Goal: Task Accomplishment & Management: Use online tool/utility

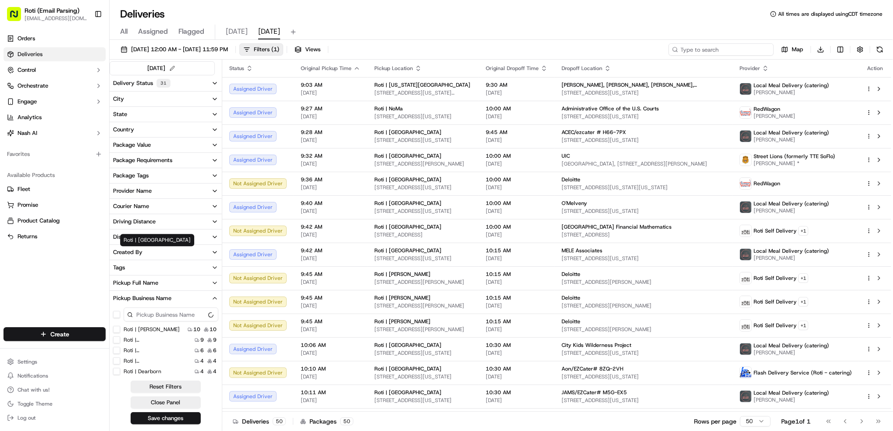
click at [707, 50] on input at bounding box center [720, 49] width 105 height 12
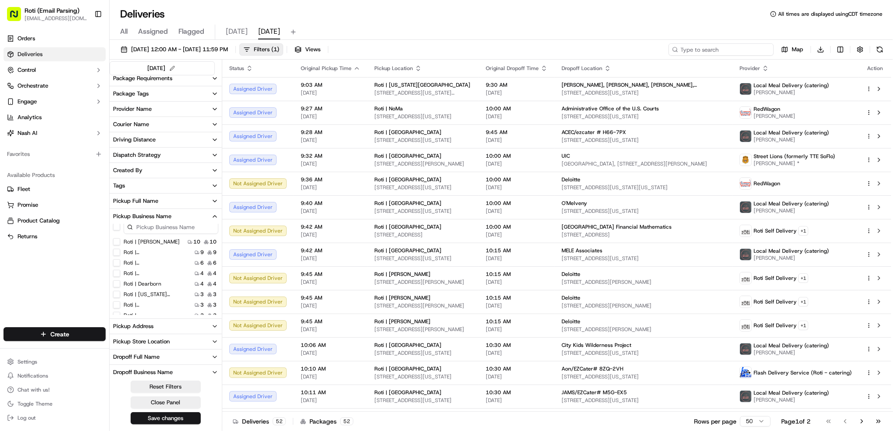
click at [709, 49] on input at bounding box center [720, 49] width 105 height 12
paste input "[PERSON_NAME] Day"
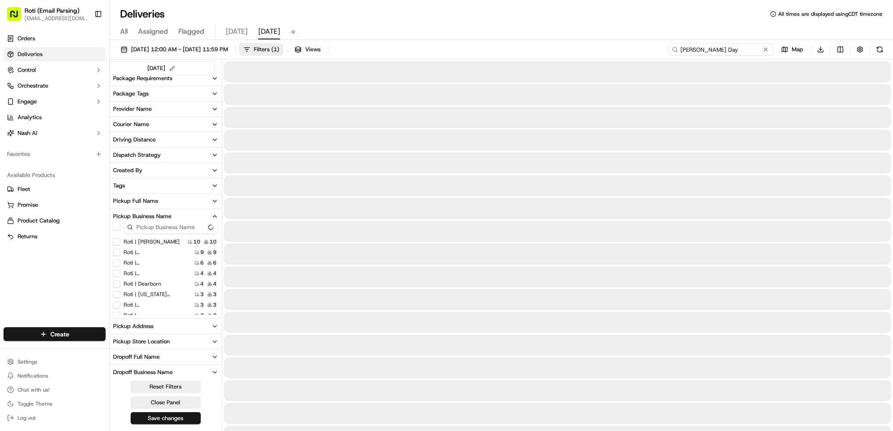
click at [689, 49] on input "[PERSON_NAME] Day" at bounding box center [720, 49] width 105 height 12
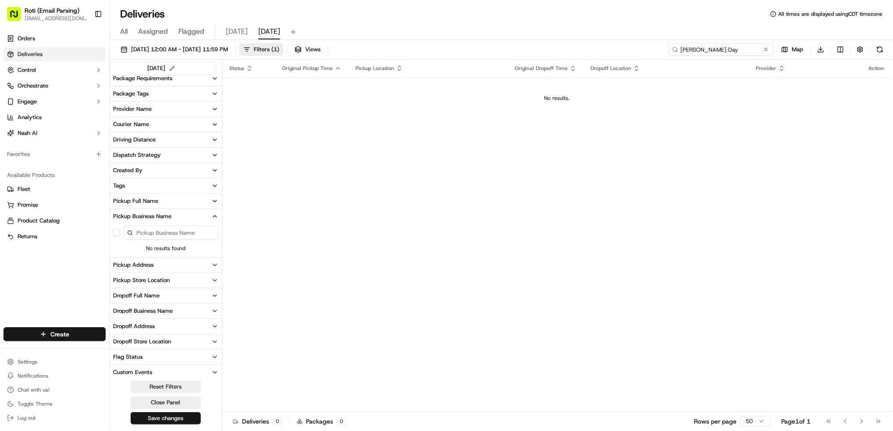
type input "[PERSON_NAME] Day"
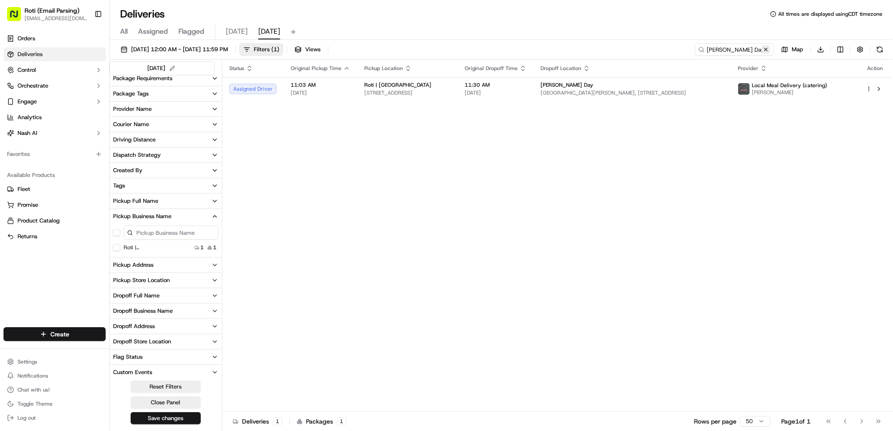
click at [767, 50] on button at bounding box center [765, 49] width 9 height 9
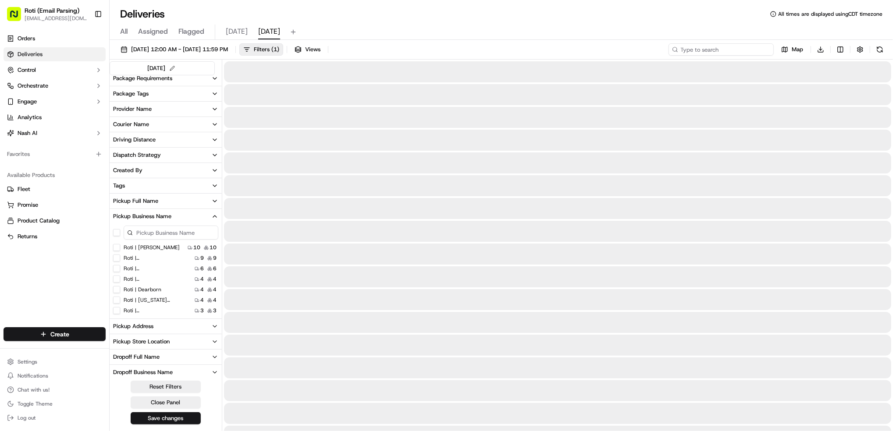
click at [739, 48] on input at bounding box center [720, 49] width 105 height 12
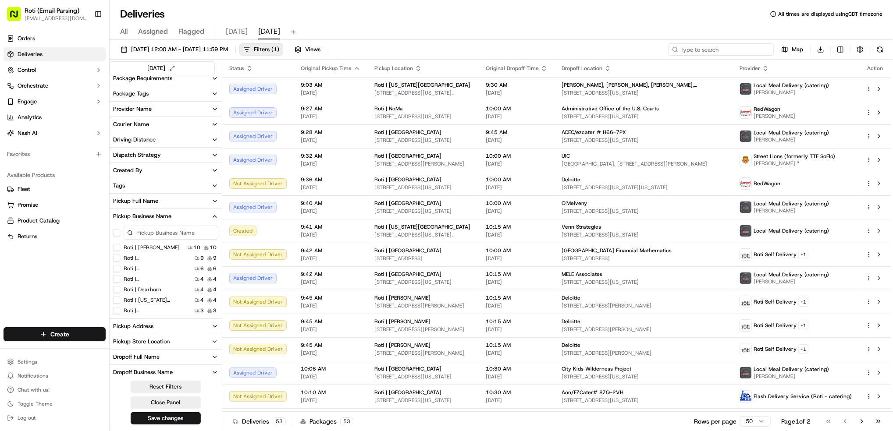
paste input "Venn Strategies"
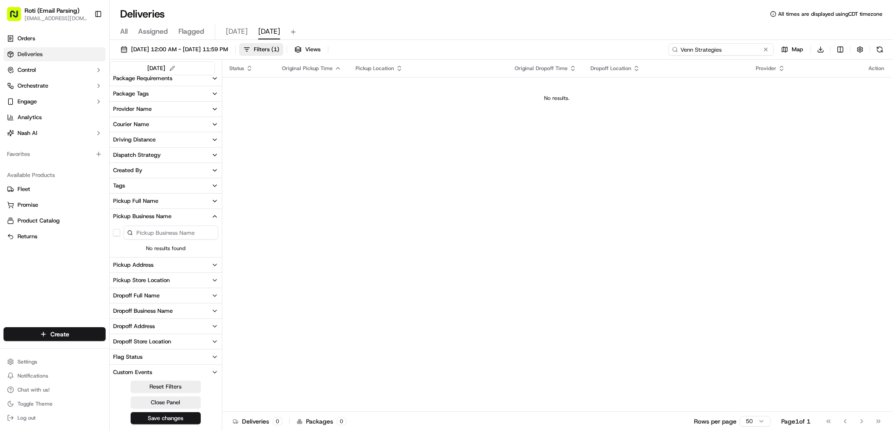
click at [689, 49] on input "Venn Strategies" at bounding box center [720, 49] width 105 height 12
type input "Venn Strategies"
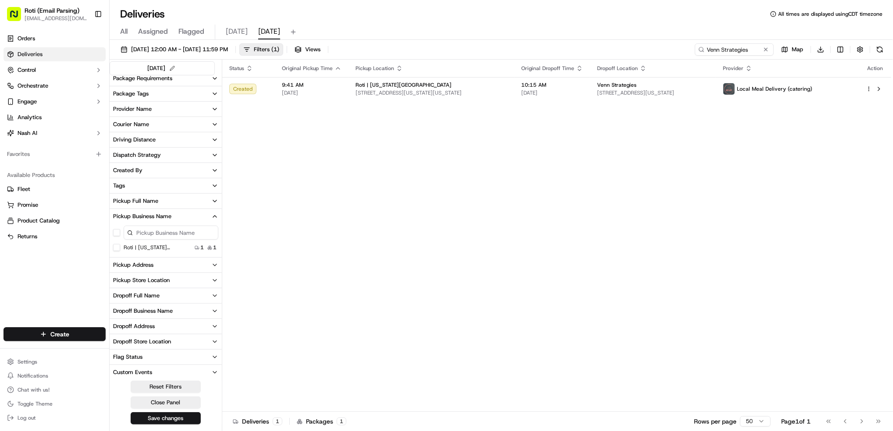
click at [114, 250] on Ave "Roti | [US_STATE][GEOGRAPHIC_DATA]" at bounding box center [116, 247] width 7 height 7
click at [765, 48] on button at bounding box center [765, 49] width 9 height 9
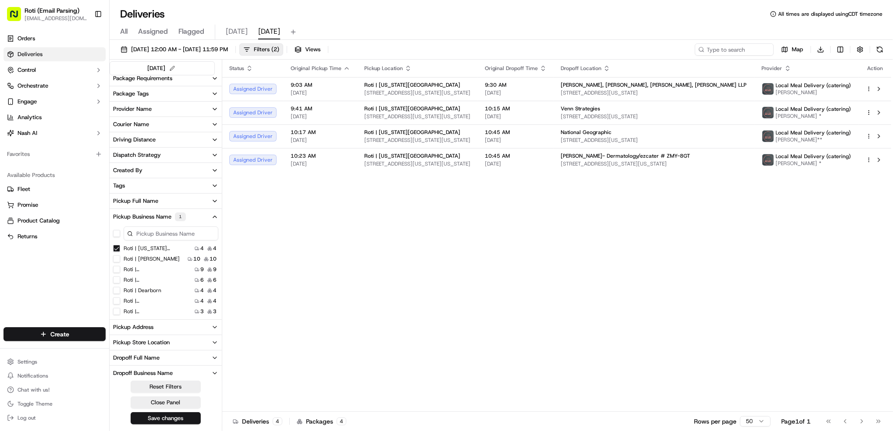
click at [118, 251] on Ave "Roti | [US_STATE][GEOGRAPHIC_DATA]" at bounding box center [116, 248] width 7 height 7
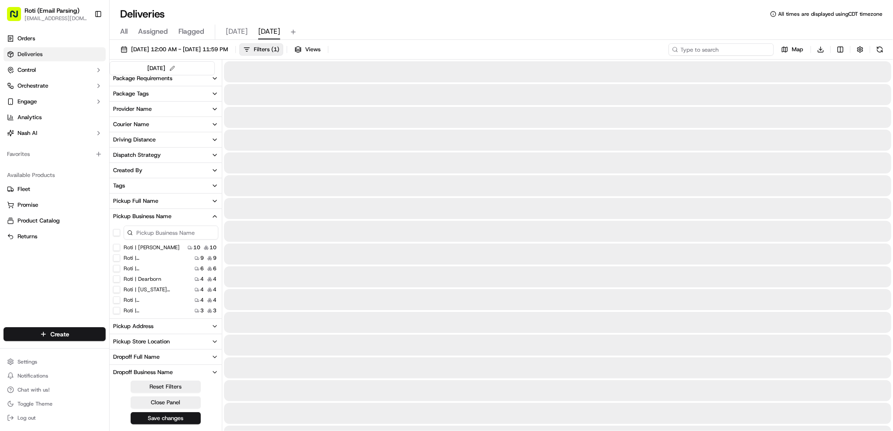
click at [719, 44] on input at bounding box center [720, 49] width 105 height 12
click at [716, 48] on input at bounding box center [720, 49] width 105 height 12
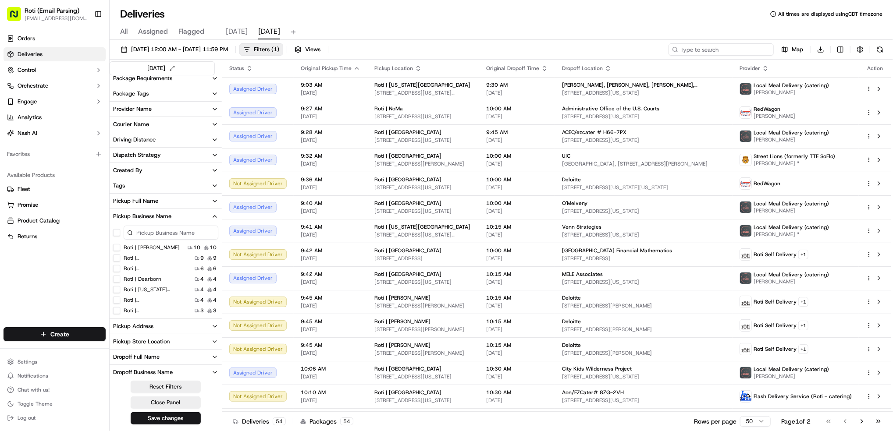
paste input "UI Health - Department of [MEDICAL_DATA]"
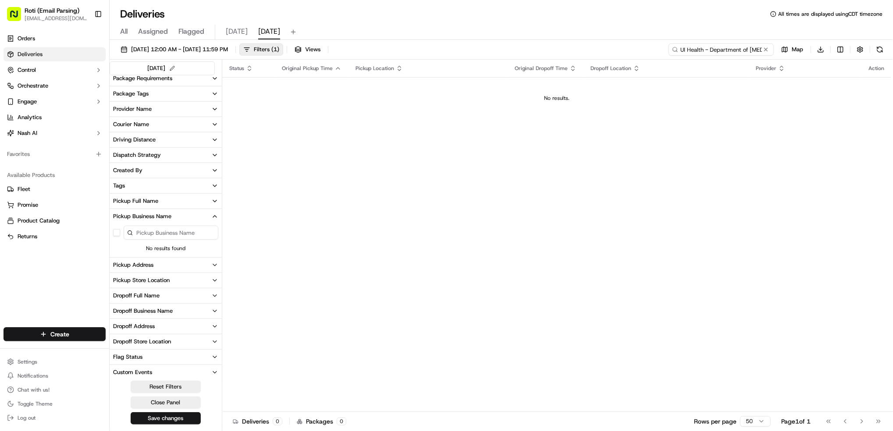
click at [691, 50] on input "UI Health - Department of [MEDICAL_DATA]" at bounding box center [720, 49] width 105 height 12
click at [689, 50] on input "UI Health - Department of [MEDICAL_DATA]" at bounding box center [720, 49] width 105 height 12
type input "UI Health - Department of [MEDICAL_DATA]"
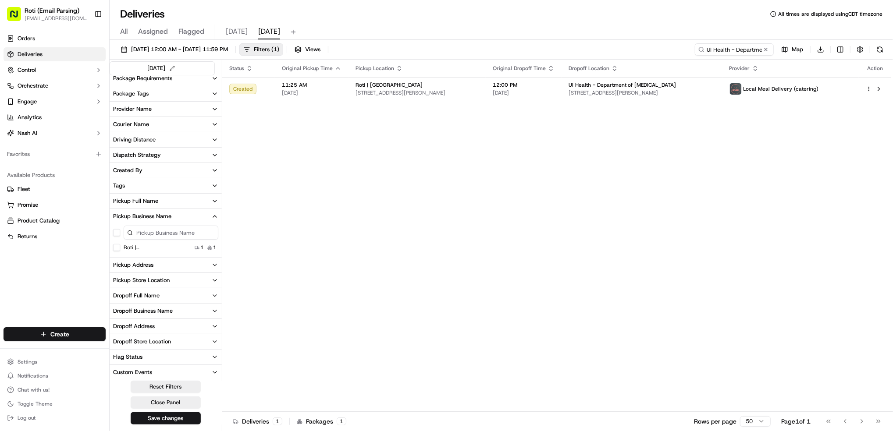
click at [764, 49] on button at bounding box center [765, 49] width 9 height 9
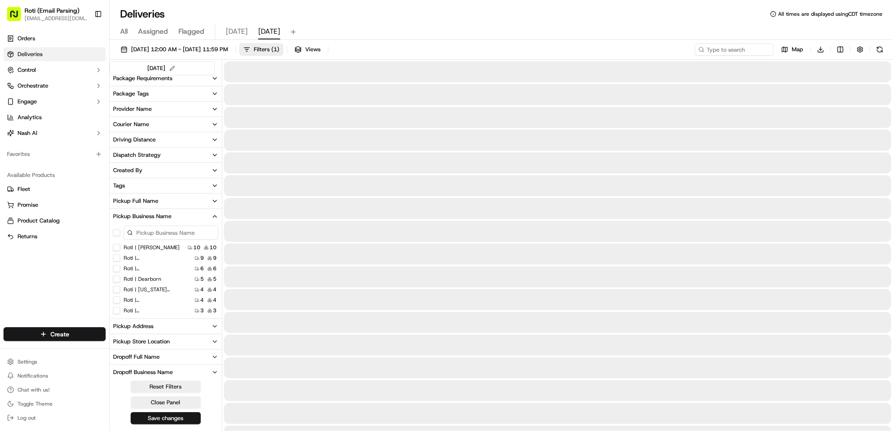
click at [700, 48] on icon at bounding box center [701, 49] width 6 height 6
click at [706, 51] on input at bounding box center [720, 49] width 105 height 12
click at [708, 50] on input at bounding box center [720, 49] width 105 height 12
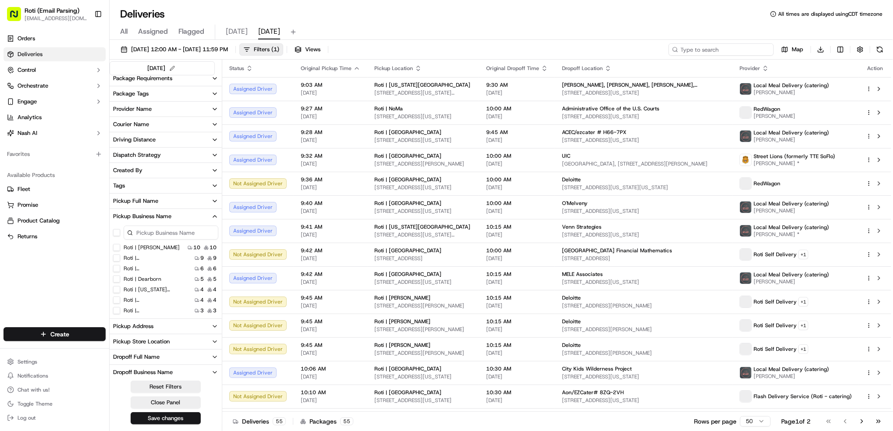
click at [709, 50] on input at bounding box center [720, 49] width 105 height 12
paste input "[PERSON_NAME] Aquarium"
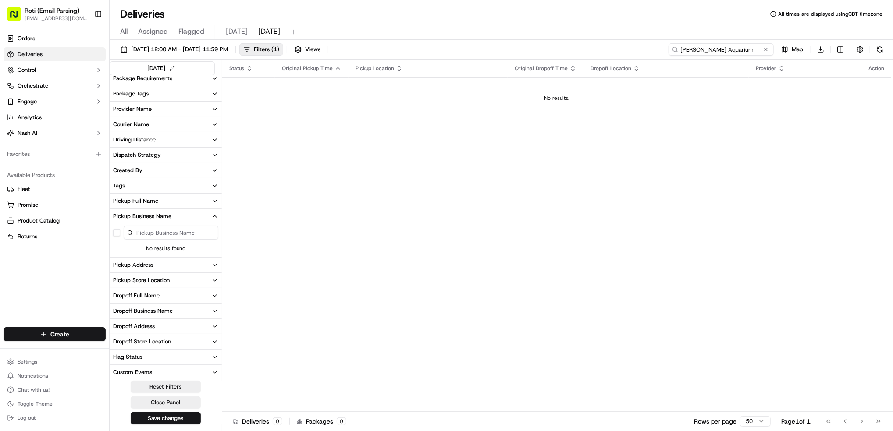
click at [690, 49] on input "[PERSON_NAME] Aquarium" at bounding box center [720, 49] width 105 height 12
type input "[PERSON_NAME] Aquarium"
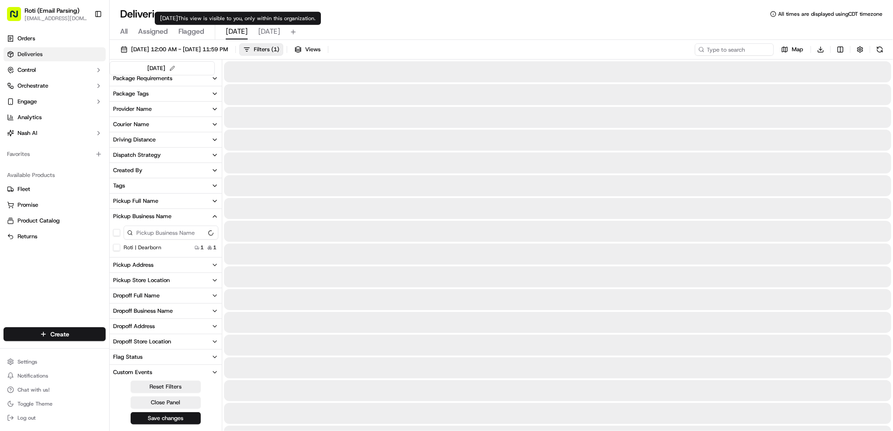
click at [231, 29] on span "[DATE]" at bounding box center [237, 31] width 22 height 11
click at [715, 52] on input at bounding box center [720, 49] width 105 height 12
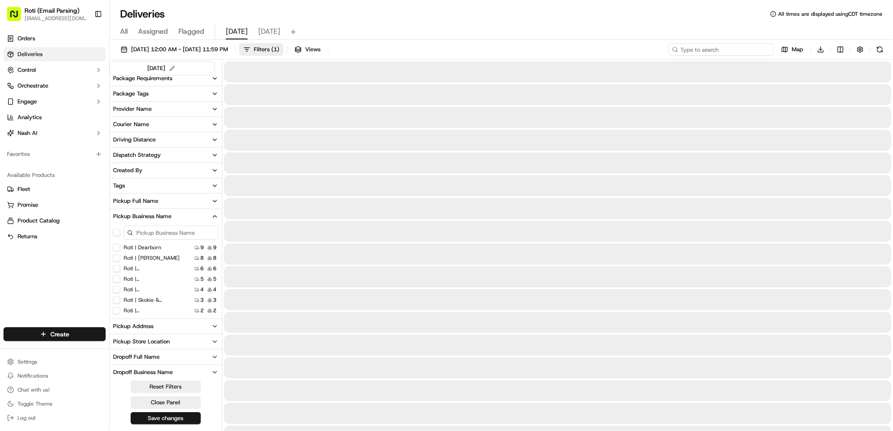
paste input "CASA for Children of DC"
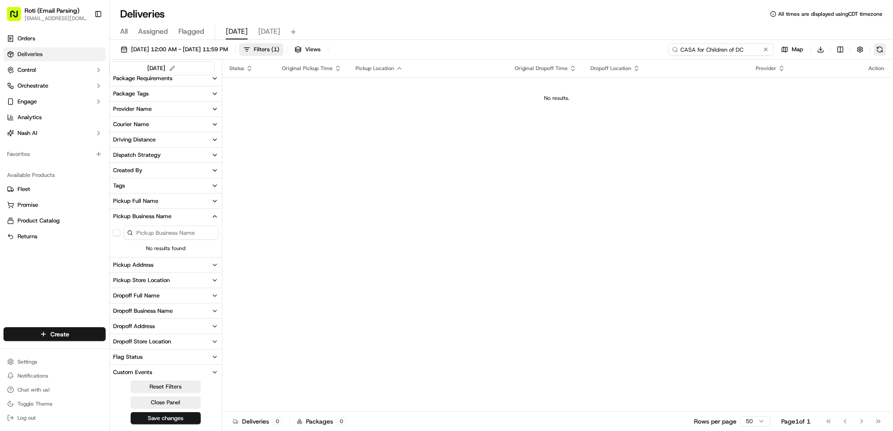
type input "CASA for Children of DC"
click at [882, 49] on button at bounding box center [880, 49] width 12 height 12
click at [765, 47] on button at bounding box center [765, 49] width 9 height 9
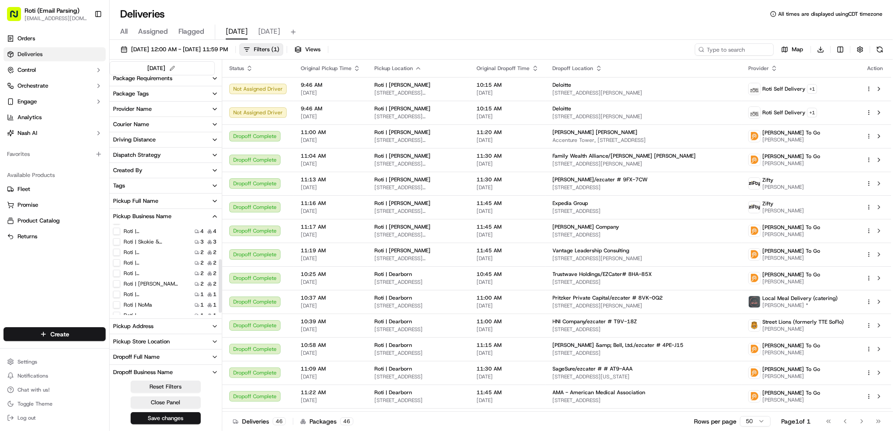
scroll to position [65, 0]
click at [148, 300] on label "Roti | NoMa" at bounding box center [138, 298] width 28 height 7
click at [120, 300] on NoMa "Roti | NoMa" at bounding box center [116, 298] width 7 height 7
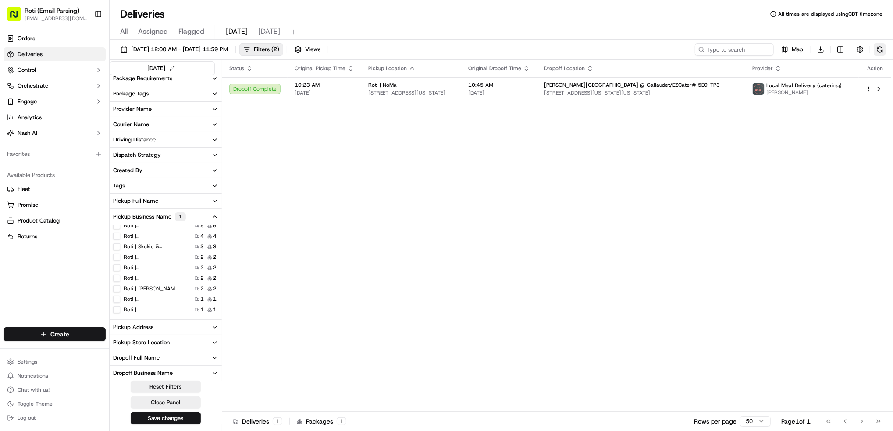
click at [878, 47] on button at bounding box center [880, 49] width 12 height 12
click at [878, 53] on button at bounding box center [880, 49] width 12 height 12
click at [218, 46] on span "[DATE] 12:00 AM - [DATE] 11:59 PM" at bounding box center [179, 50] width 97 height 8
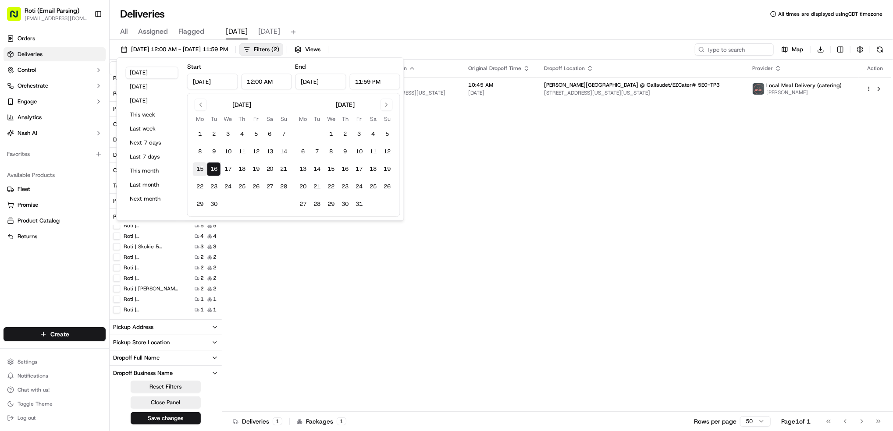
click at [198, 167] on button "15" at bounding box center [200, 169] width 14 height 14
type input "[DATE]"
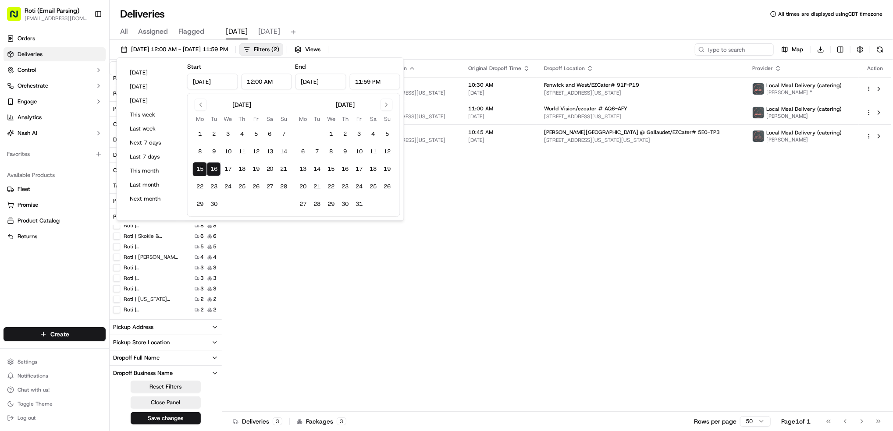
click at [698, 241] on div "Status Original Pickup Time Pickup Location Original Dropoff Time Dropoff Locat…" at bounding box center [556, 236] width 669 height 352
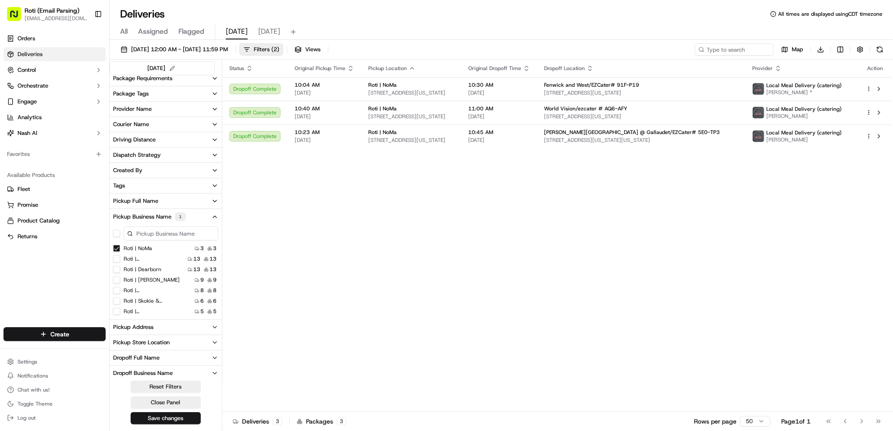
click at [115, 250] on NoMa "Roti | NoMa" at bounding box center [116, 248] width 7 height 7
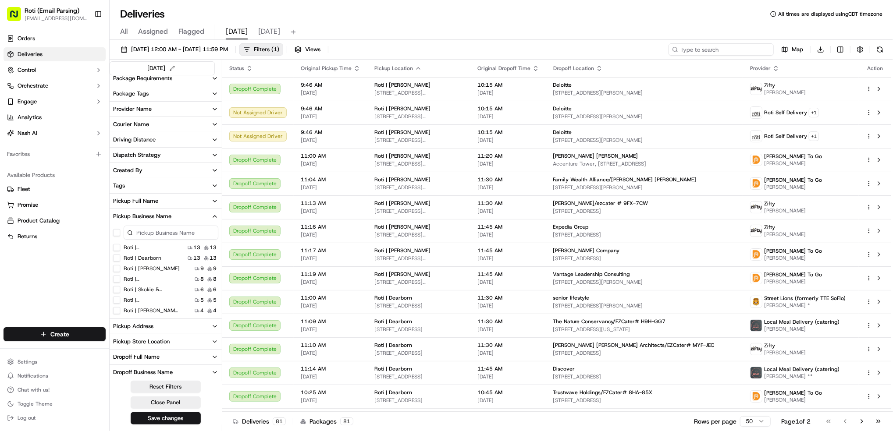
click at [716, 50] on input at bounding box center [720, 49] width 105 height 12
paste input "US Bancorp Center/ezcater # Q3G-TMR"
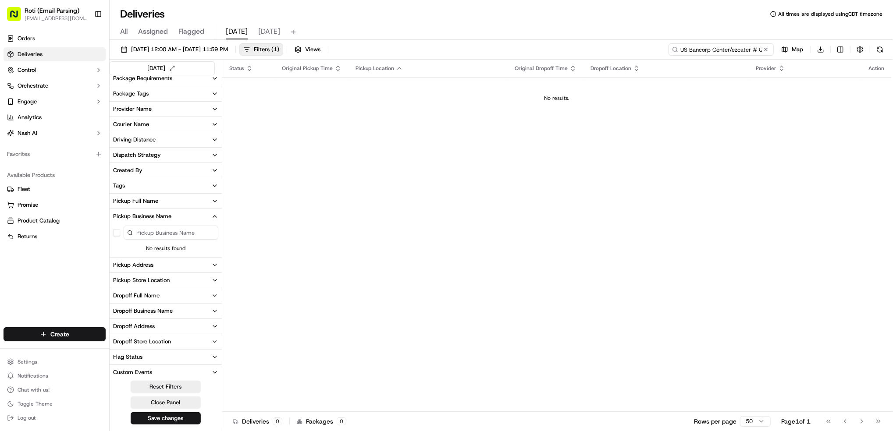
type input "US Bancorp Center/ezcater # Q3G-TMR"
click at [767, 50] on button at bounding box center [765, 49] width 9 height 9
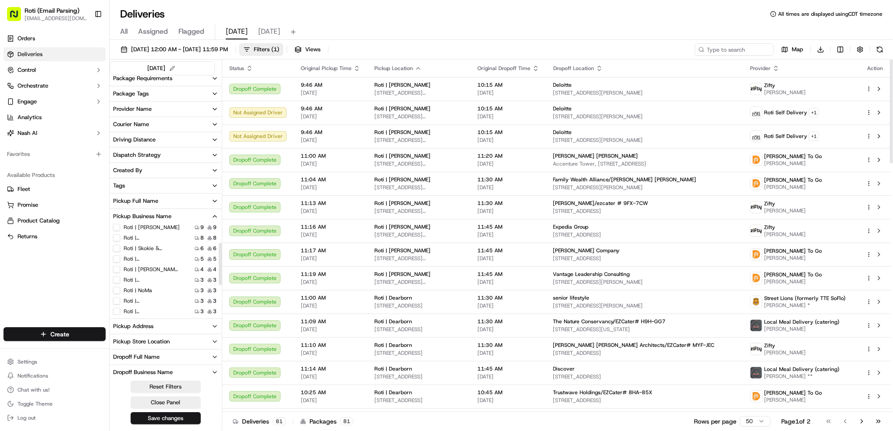
scroll to position [58, 0]
click at [116, 275] on NoMa "Roti | NoMa" at bounding box center [116, 273] width 7 height 7
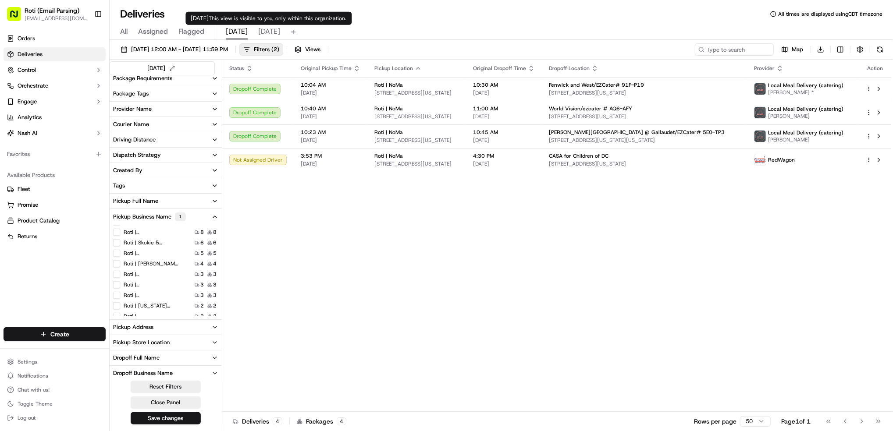
click at [261, 32] on span "[DATE]" at bounding box center [269, 31] width 22 height 11
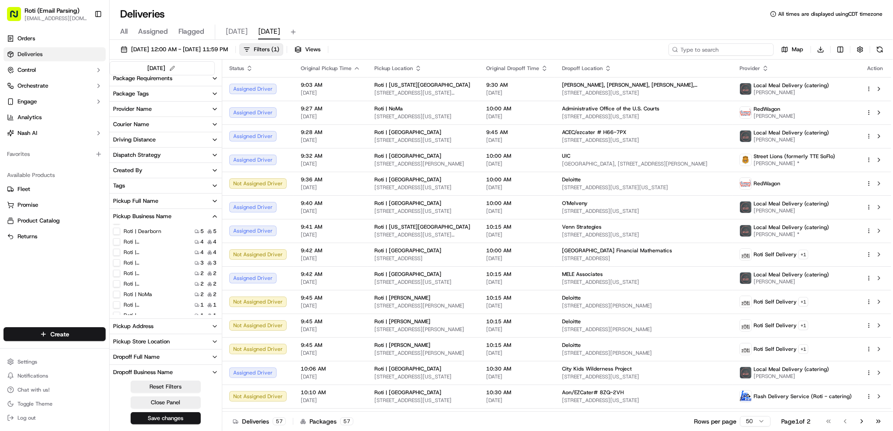
click at [742, 53] on input at bounding box center [720, 49] width 105 height 12
paste input "TPG"
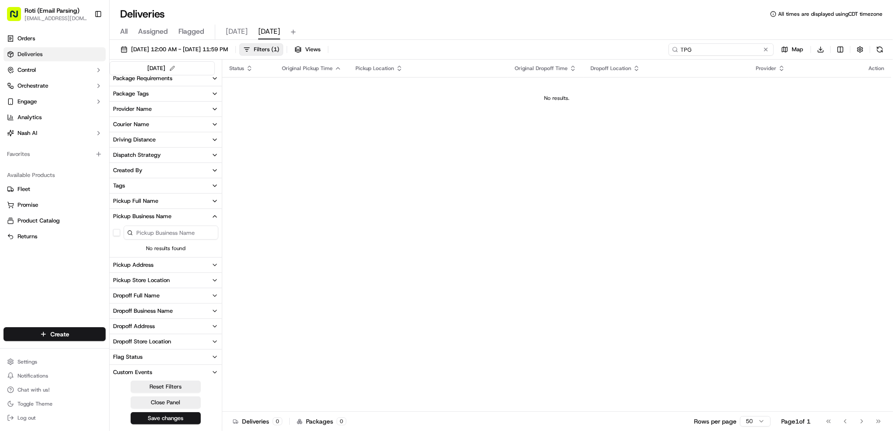
click at [688, 49] on input "TPG" at bounding box center [720, 49] width 105 height 12
type input "TPG"
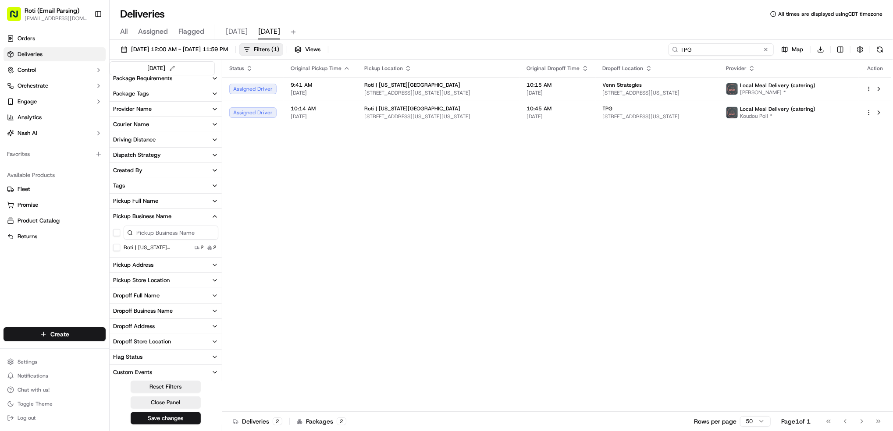
drag, startPoint x: 713, startPoint y: 51, endPoint x: 322, endPoint y: 2, distance: 394.0
click at [593, 35] on div "Deliveries All times are displayed using CDT timezone All Assigned Flagged [DAT…" at bounding box center [501, 215] width 783 height 431
paste input "Friends of the Chicago River/ezcater # FC2-YE8"
type input "Friends of the Chicago River/ezcater # FC2-YE8"
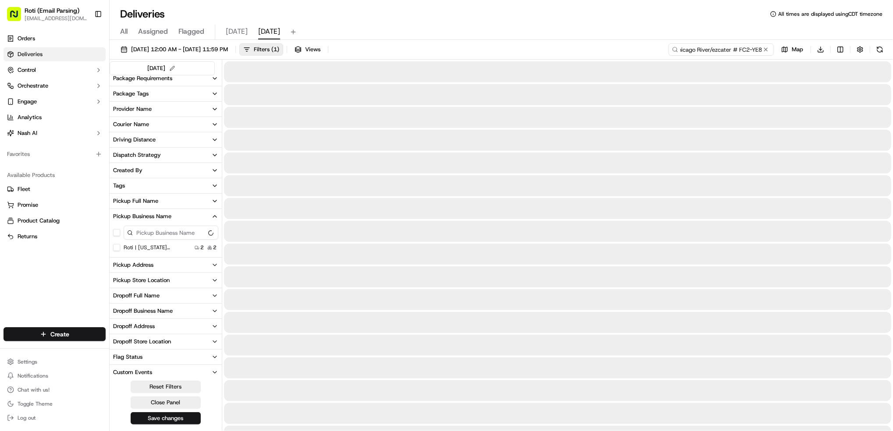
click at [693, 50] on input "Friends of the Chicago River/ezcater # FC2-YE8" at bounding box center [720, 49] width 105 height 12
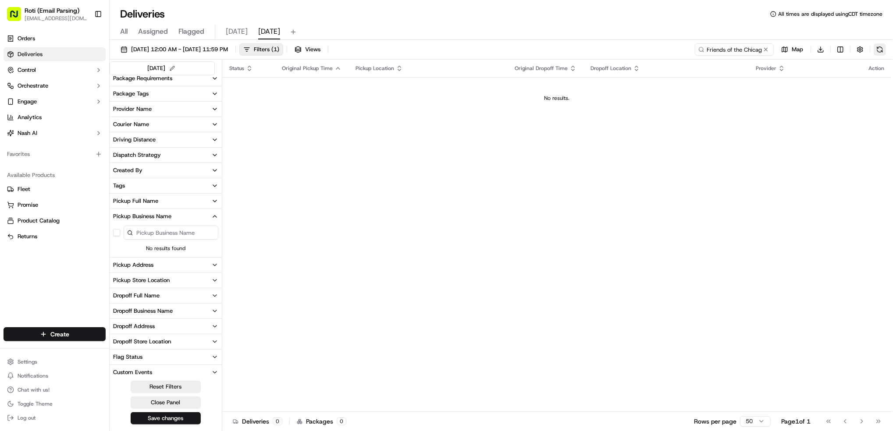
click at [877, 50] on button at bounding box center [880, 49] width 12 height 12
click at [706, 48] on input "Friends of the Chicago River/ezcater # FC2-YE8" at bounding box center [720, 49] width 105 height 12
click at [881, 49] on button at bounding box center [880, 49] width 12 height 12
click at [767, 47] on button at bounding box center [765, 49] width 9 height 9
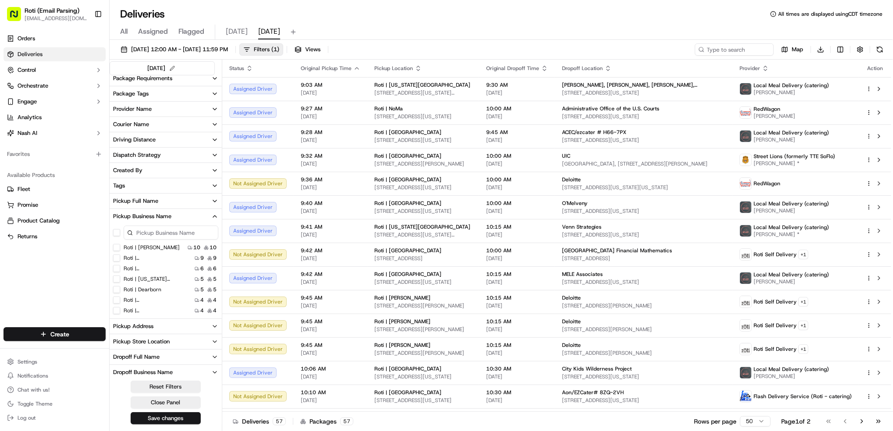
click at [117, 289] on Dearborn "Roti | Dearborn" at bounding box center [116, 289] width 7 height 7
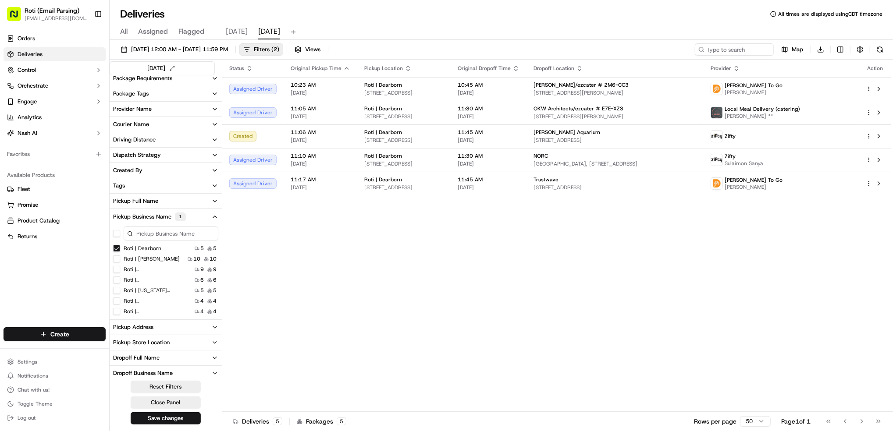
click at [117, 248] on Dearborn "Roti | Dearborn" at bounding box center [116, 248] width 7 height 7
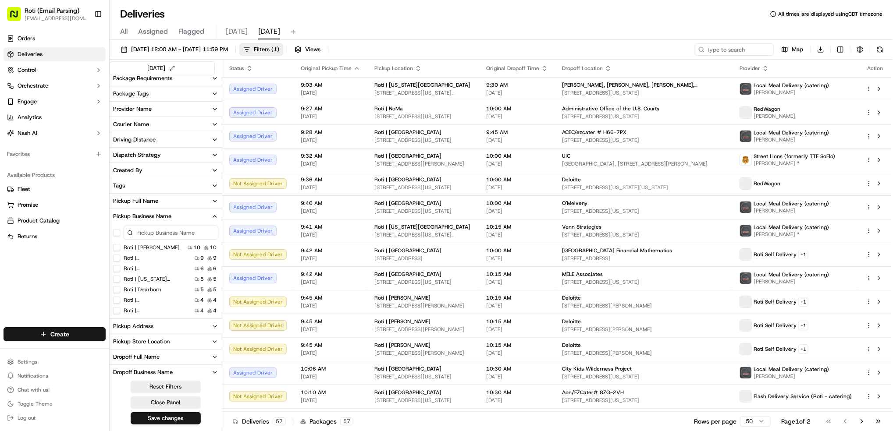
click at [116, 248] on Adams "Roti | [PERSON_NAME]" at bounding box center [116, 247] width 7 height 7
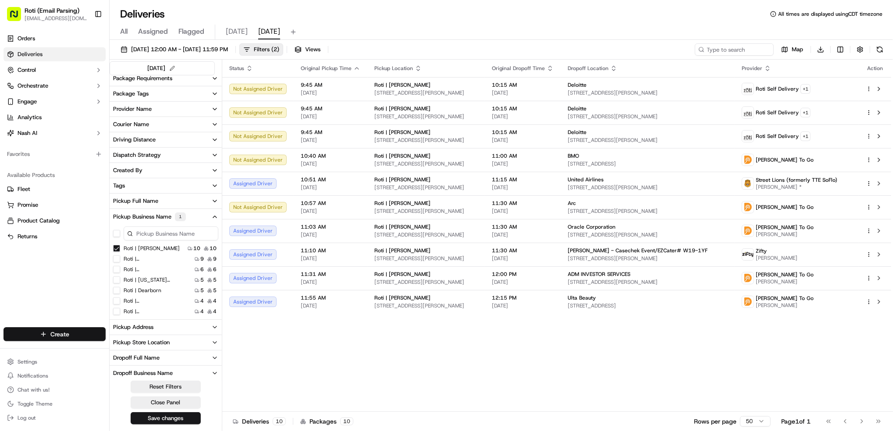
click at [76, 335] on html "Roti (Email Parsing) [EMAIL_ADDRESS][DOMAIN_NAME] Toggle Sidebar Orders Deliver…" at bounding box center [446, 215] width 893 height 431
click at [157, 348] on link "Delivery" at bounding box center [159, 351] width 98 height 16
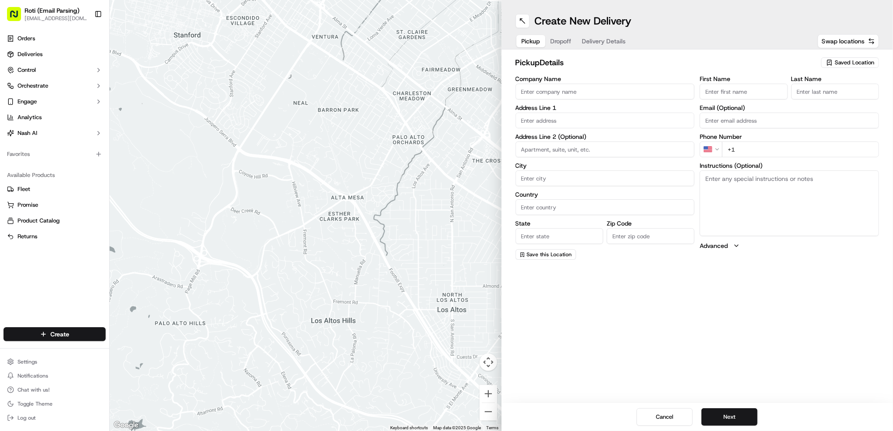
click at [854, 62] on span "Saved Location" at bounding box center [854, 63] width 39 height 8
type input "ada"
click at [835, 96] on span "Roti | [PERSON_NAME]" at bounding box center [835, 96] width 108 height 8
type input "Roti | [PERSON_NAME]"
type input "[STREET_ADDRESS][PERSON_NAME]"
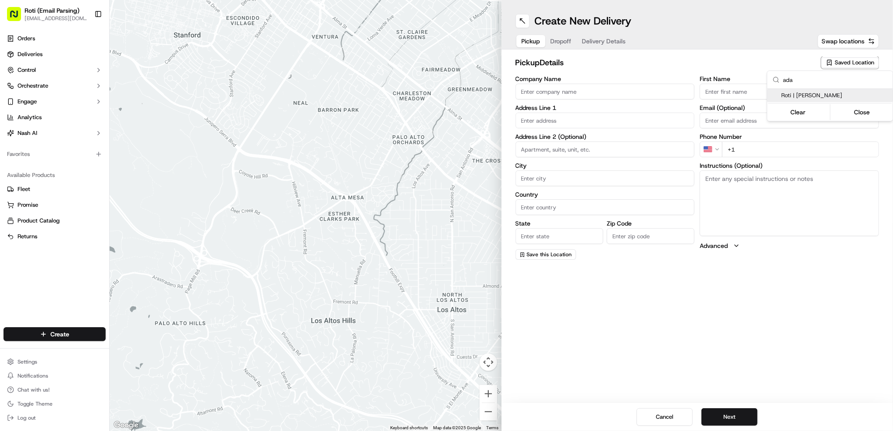
type input "[GEOGRAPHIC_DATA]"
type input "US"
type input "IL"
type input "60606"
type input "[PHONE_NUMBER]"
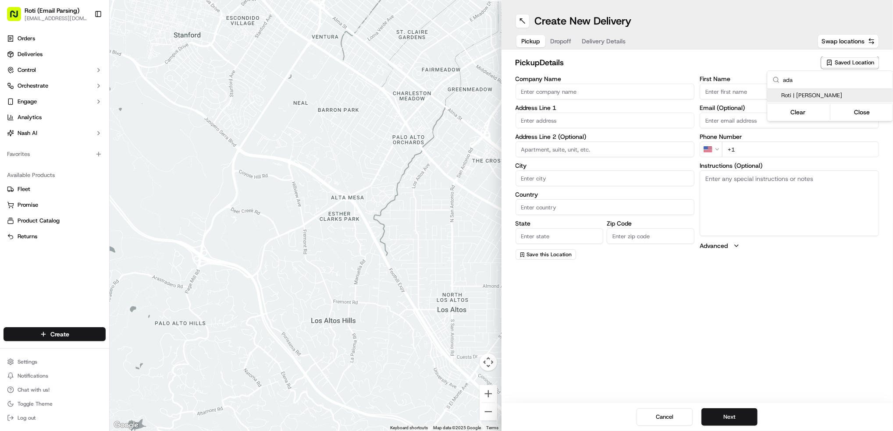
type textarea "If door is locked please call [PHONE_NUMBER] to gain access."
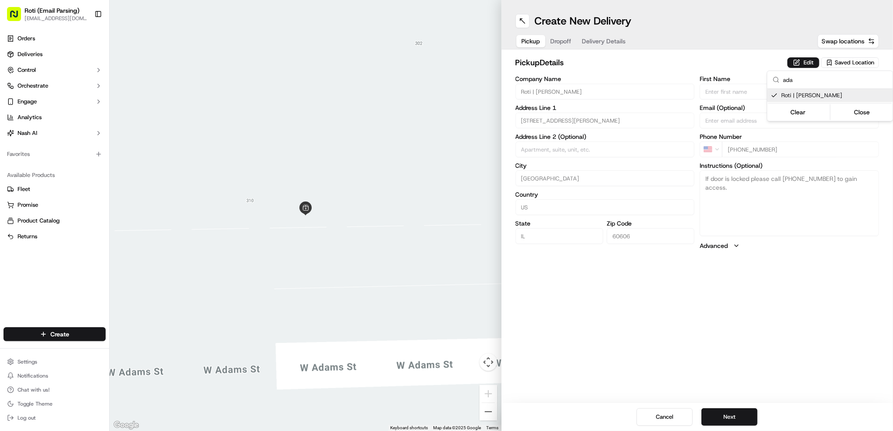
click at [731, 414] on html "Roti (Email Parsing) [EMAIL_ADDRESS][DOMAIN_NAME] Toggle Sidebar Orders Deliver…" at bounding box center [446, 215] width 893 height 431
click at [721, 419] on button "Next" at bounding box center [729, 418] width 56 height 18
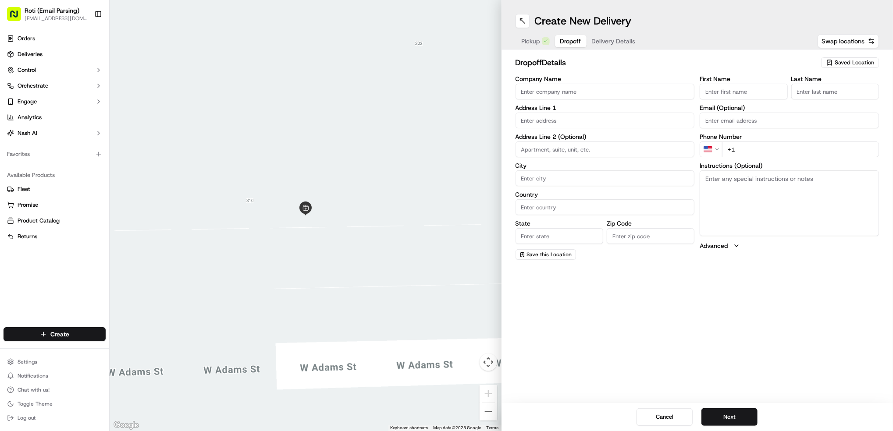
click at [590, 90] on input "Company Name" at bounding box center [604, 92] width 179 height 16
paste input "[PERSON_NAME]"
type input "[PERSON_NAME]"
click at [762, 89] on input "First Name" at bounding box center [744, 92] width 88 height 16
paste input "[PERSON_NAME]"
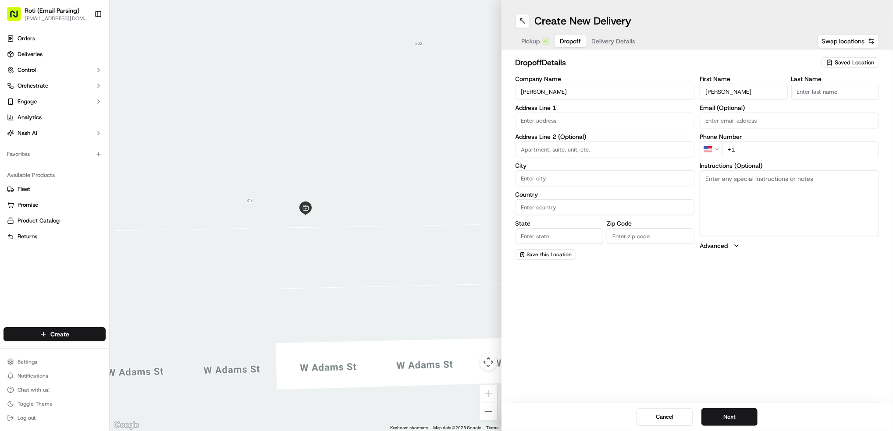
type input "[PERSON_NAME]"
click at [828, 89] on input "Last Name" at bounding box center [835, 92] width 88 height 16
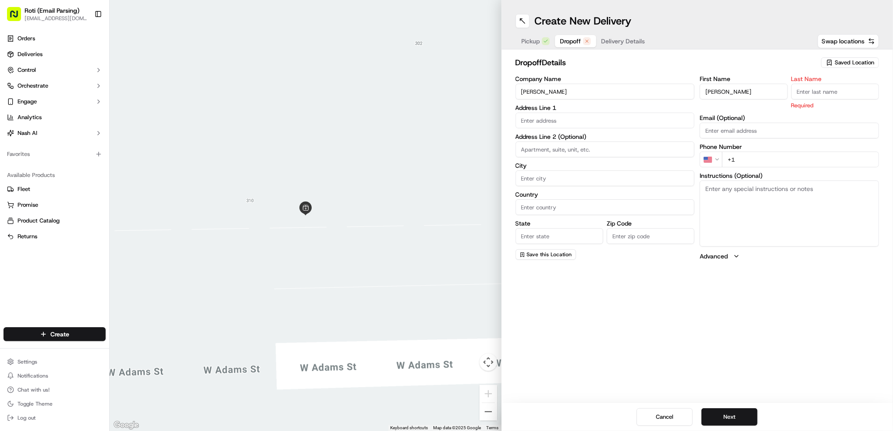
paste input "[PERSON_NAME]"
type input "[PERSON_NAME]"
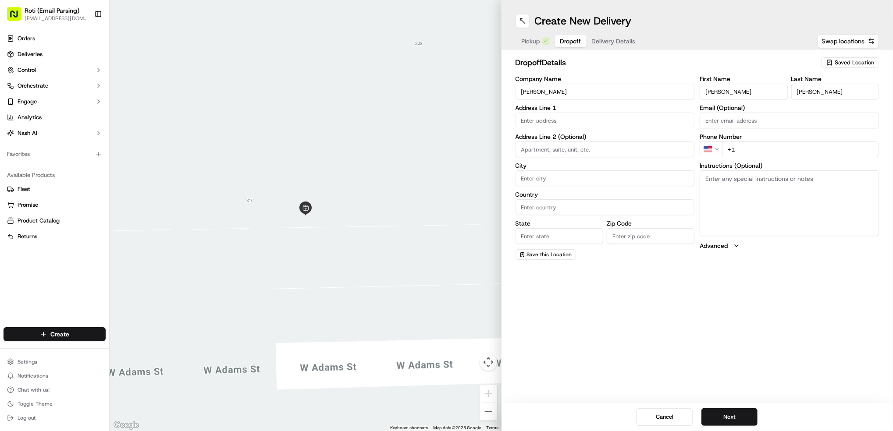
drag, startPoint x: 769, startPoint y: 90, endPoint x: 728, endPoint y: 85, distance: 41.5
click at [716, 89] on input "[PERSON_NAME]" at bounding box center [744, 92] width 88 height 16
type input "Mia"
drag, startPoint x: 810, startPoint y: 93, endPoint x: 710, endPoint y: 86, distance: 100.2
click at [749, 90] on div "First Name [PERSON_NAME] Last Name [PERSON_NAME]" at bounding box center [789, 88] width 179 height 24
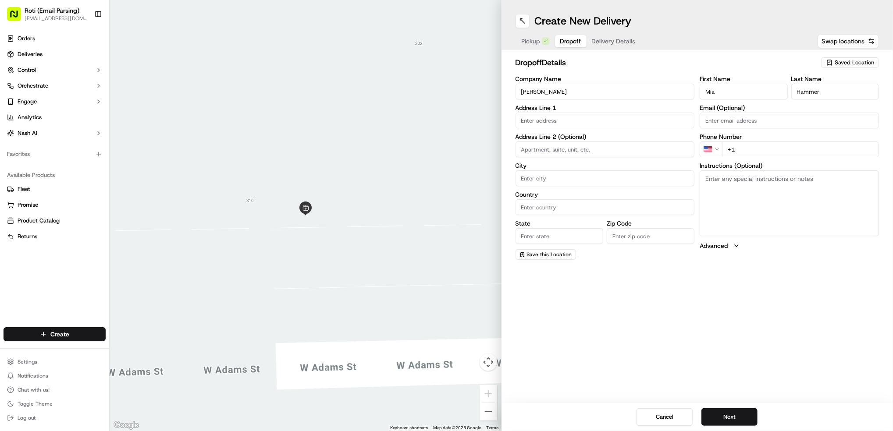
type input "Hammer"
click at [752, 142] on input "+1" at bounding box center [800, 150] width 157 height 16
paste input "[PHONE_NUMBER]"
type input "[PHONE_NUMBER]"
click at [743, 207] on textarea "Instructions (Optional)" at bounding box center [789, 204] width 179 height 66
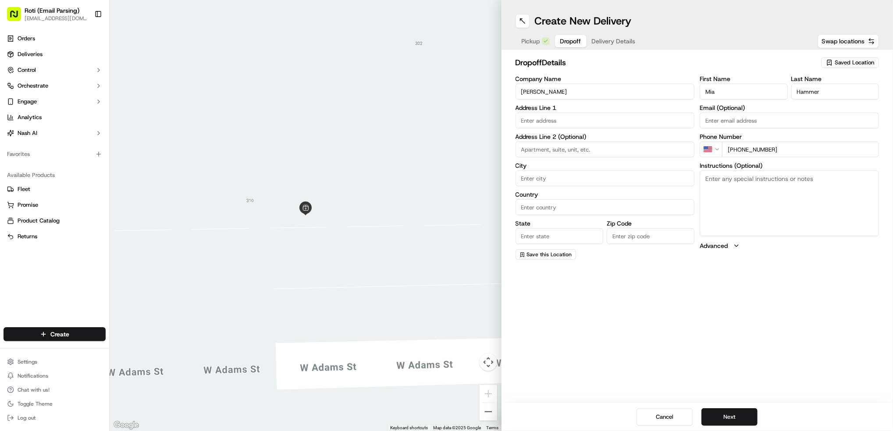
paste textarea "Call upon arrival JN"
type textarea "Call upon arrival JN"
click at [533, 124] on input "text" at bounding box center [604, 121] width 179 height 16
paste input "[STREET_ADDRESS][PERSON_NAME]"
click at [623, 139] on div "[STREET_ADDRESS][PERSON_NAME]" at bounding box center [604, 139] width 175 height 13
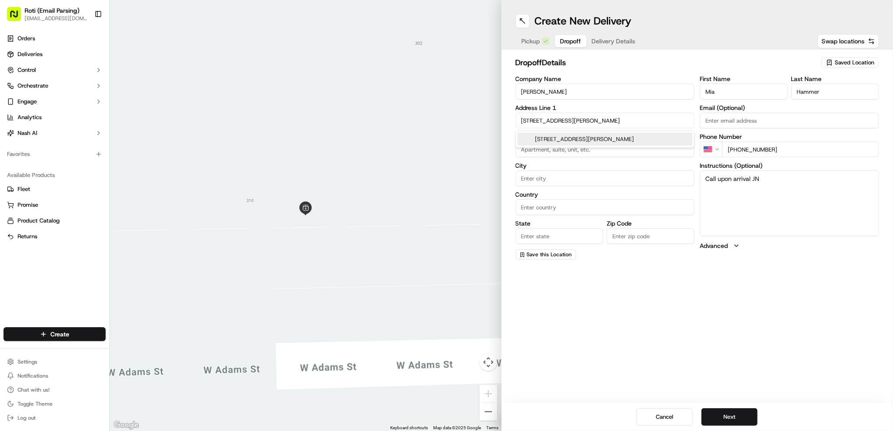
type input "[STREET_ADDRESS][PERSON_NAME]"
type input "26th floor"
type input "[GEOGRAPHIC_DATA]"
type input "IL"
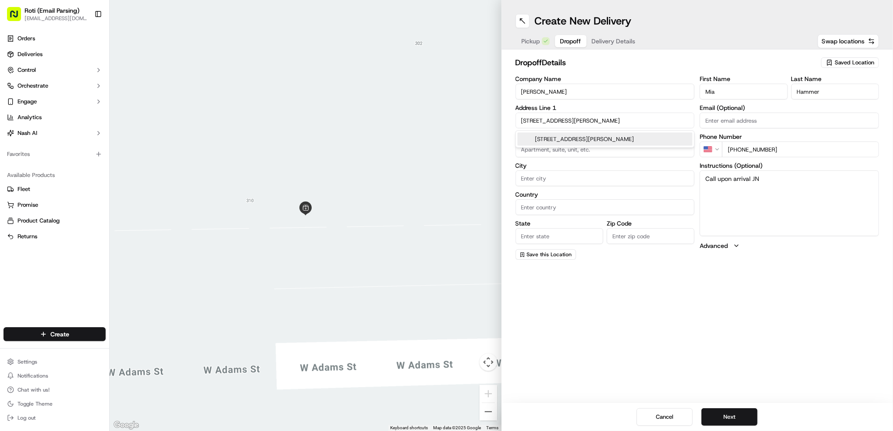
type input "60606"
type input "[STREET_ADDRESS][PERSON_NAME]"
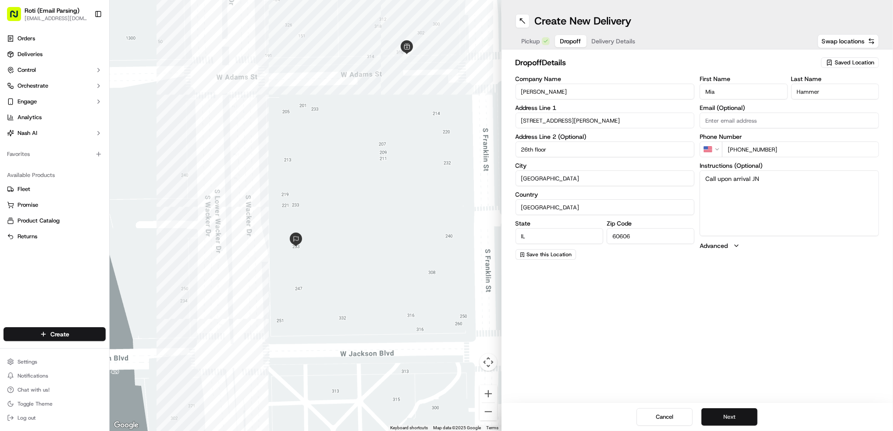
click at [729, 411] on button "Next" at bounding box center [729, 418] width 56 height 18
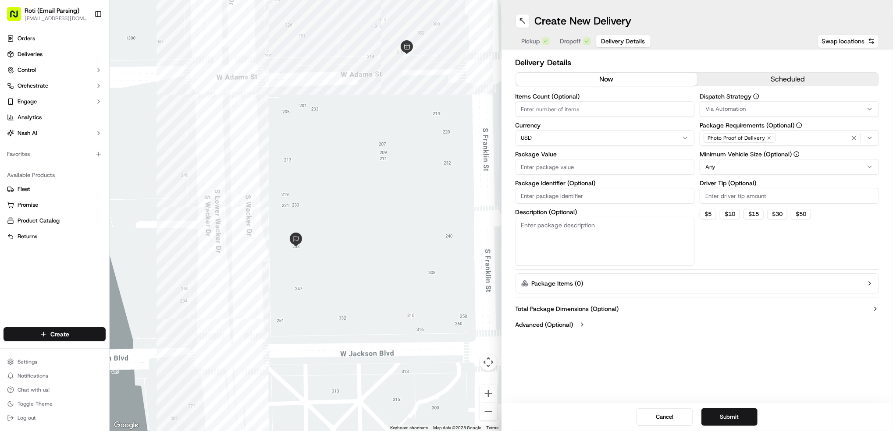
click at [817, 75] on button "scheduled" at bounding box center [787, 79] width 181 height 13
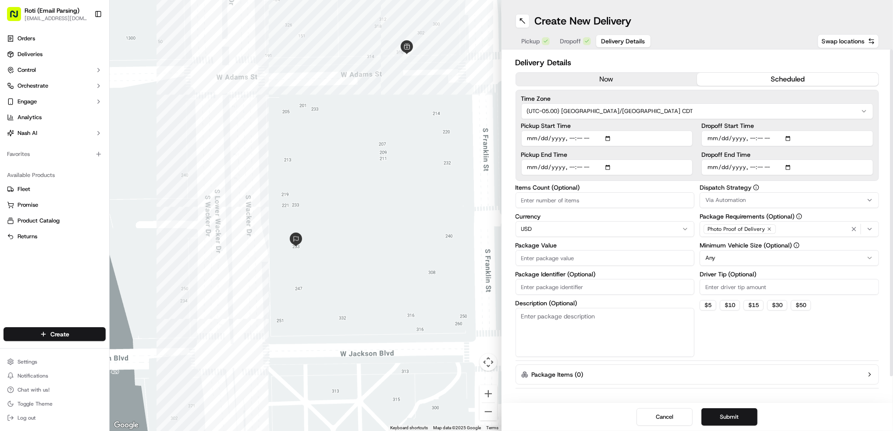
click at [791, 137] on input "Dropoff Start Time" at bounding box center [787, 139] width 172 height 16
click at [788, 139] on input "Dropoff Start Time" at bounding box center [787, 139] width 172 height 16
type input "[DATE]T12:15"
click at [881, 153] on div "Delivery Details now scheduled Time Zone (UTC-05.00) America/[GEOGRAPHIC_DATA] …" at bounding box center [697, 227] width 392 height 354
click at [791, 167] on input "Dropoff End Time" at bounding box center [787, 168] width 172 height 16
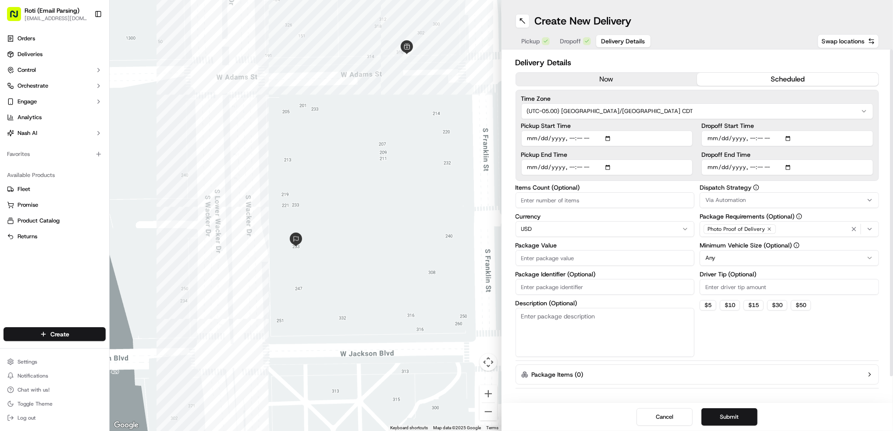
type input "[DATE]T12:30"
drag, startPoint x: 892, startPoint y: 195, endPoint x: 824, endPoint y: 203, distance: 68.4
click at [892, 195] on div at bounding box center [891, 213] width 3 height 327
click at [750, 204] on button "Via Automation" at bounding box center [789, 200] width 179 height 16
click at [752, 247] on span "CHI - Standard" at bounding box center [768, 248] width 108 height 8
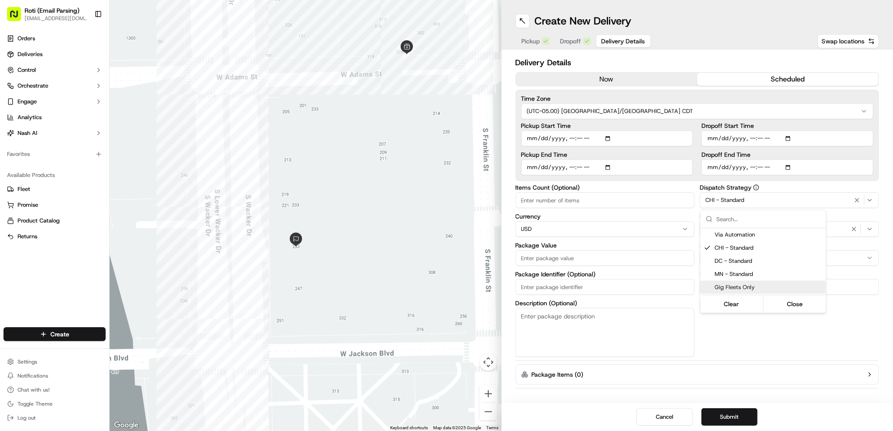
click at [808, 363] on html "Roti (Email Parsing) [EMAIL_ADDRESS][DOMAIN_NAME] Toggle Sidebar Orders Deliver…" at bounding box center [446, 215] width 893 height 431
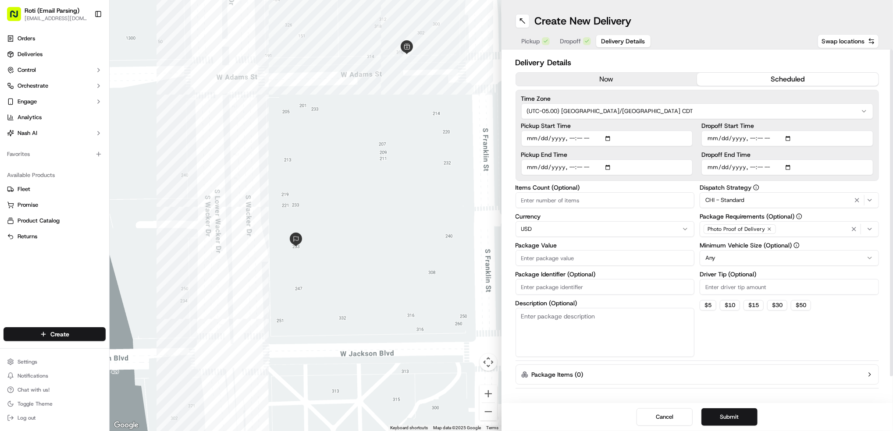
click at [745, 289] on input "Driver Tip (Optional)" at bounding box center [789, 287] width 179 height 16
type input "12.29"
click at [739, 263] on html "Roti (Email Parsing) [EMAIL_ADDRESS][DOMAIN_NAME] Toggle Sidebar Orders Deliver…" at bounding box center [446, 215] width 893 height 431
click at [548, 286] on input "Package Identifier (Optional)" at bounding box center [604, 287] width 179 height 16
paste input "[PERSON_NAME]"
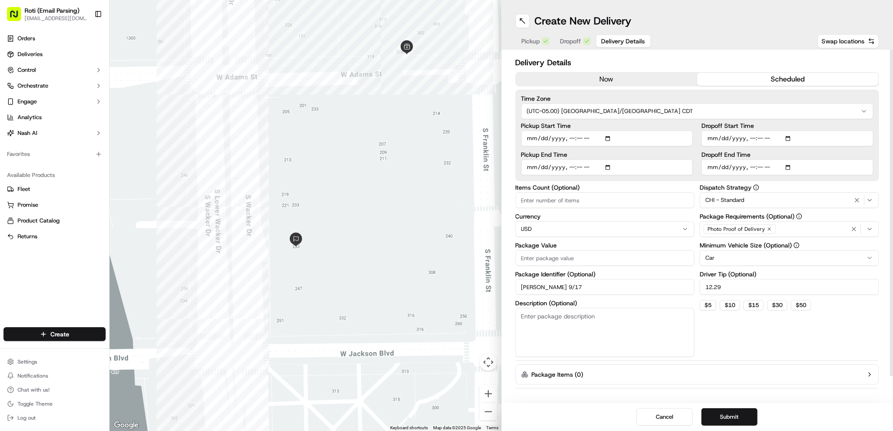
type input "[PERSON_NAME] 9/17"
click at [543, 258] on input "Package Value" at bounding box center [604, 258] width 179 height 16
type input "256"
click at [568, 197] on input "Items Count (Optional)" at bounding box center [604, 200] width 179 height 16
type input "3"
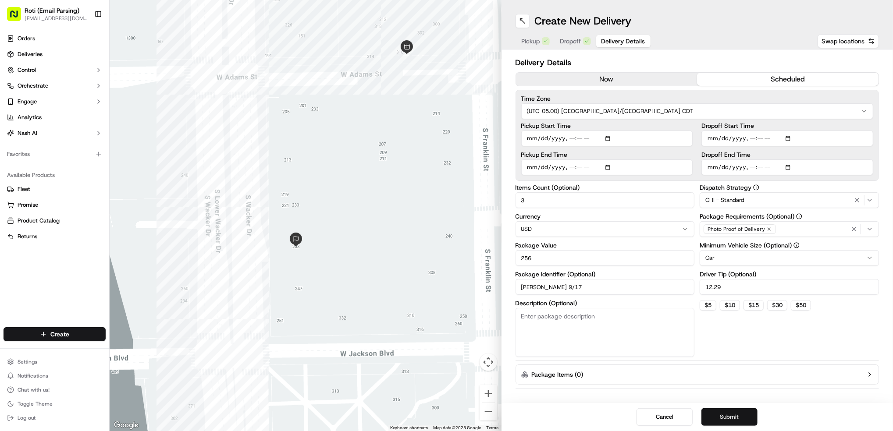
click at [745, 414] on button "Submit" at bounding box center [729, 418] width 56 height 18
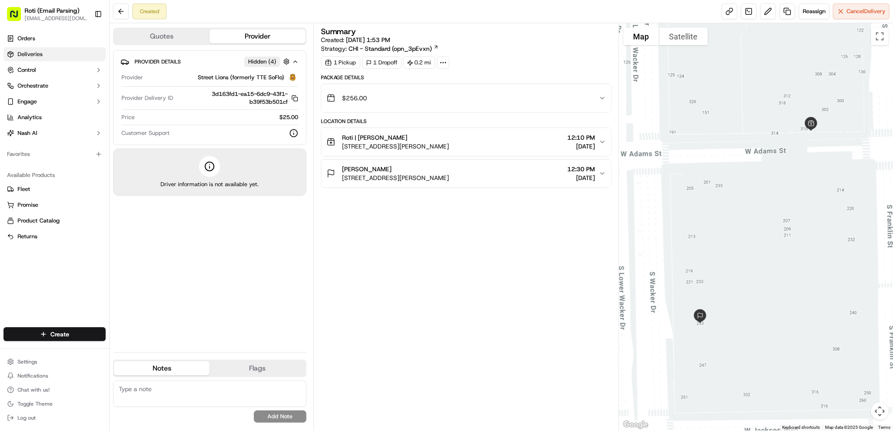
click at [70, 56] on link "Deliveries" at bounding box center [55, 54] width 102 height 14
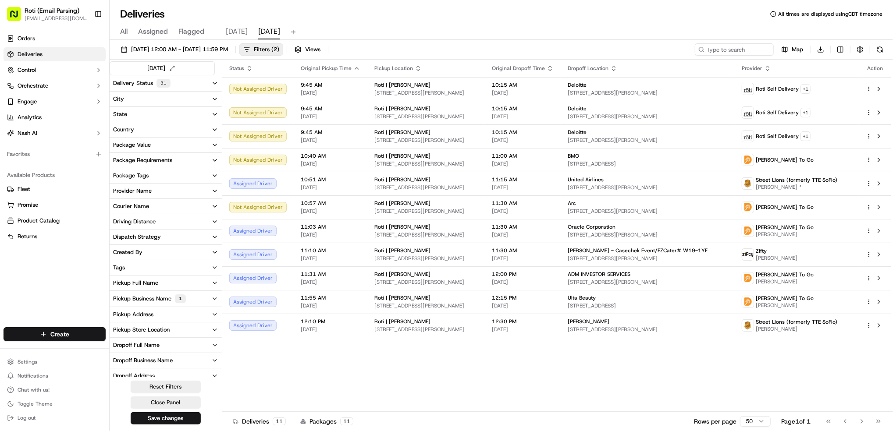
click at [154, 299] on div "Pickup Business Name 1" at bounding box center [149, 299] width 73 height 9
click at [116, 316] on Dearborn "Roti | Dearborn" at bounding box center [116, 314] width 7 height 7
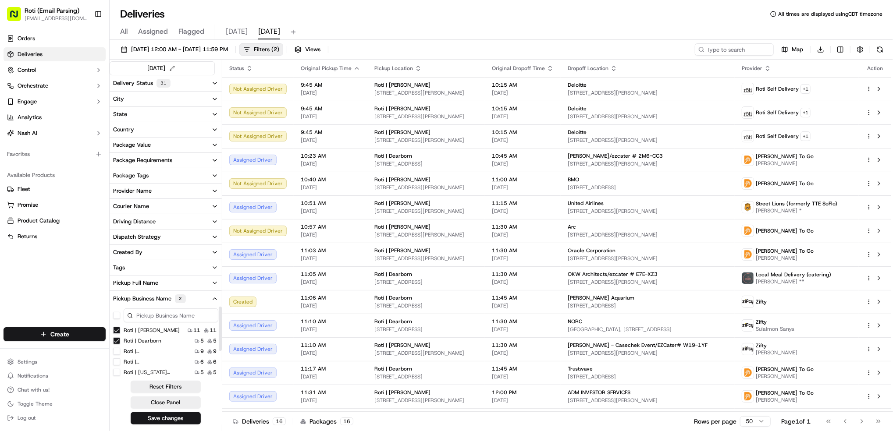
click at [118, 334] on Adams "Roti | [PERSON_NAME]" at bounding box center [116, 330] width 7 height 7
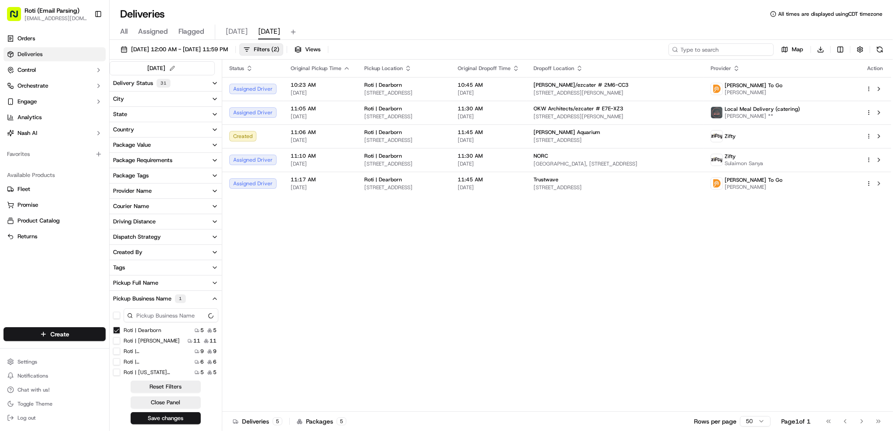
click at [718, 51] on input at bounding box center [720, 49] width 105 height 12
paste input "Friends of the Chicago River/ezcater # FC2-YE8"
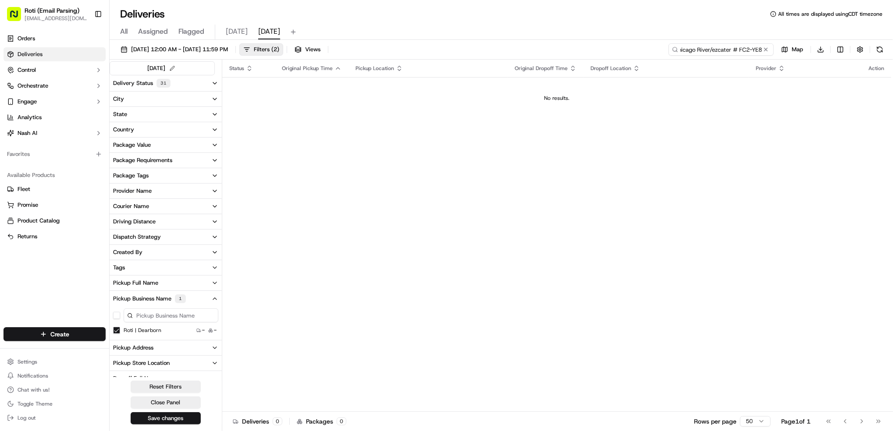
click at [690, 47] on input "Friends of the Chicago River/ezcater # FC2-YE8" at bounding box center [720, 49] width 105 height 12
type input "Friends of the Chicago River/ezcater # FC2-YE8"
click at [767, 49] on button at bounding box center [765, 49] width 9 height 9
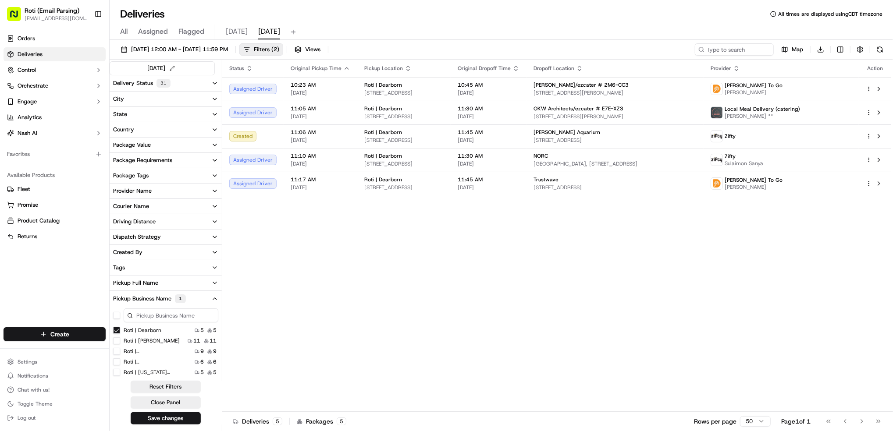
click at [879, 48] on button at bounding box center [880, 49] width 12 height 12
click at [116, 331] on Dearborn "Roti | Dearborn" at bounding box center [116, 330] width 7 height 7
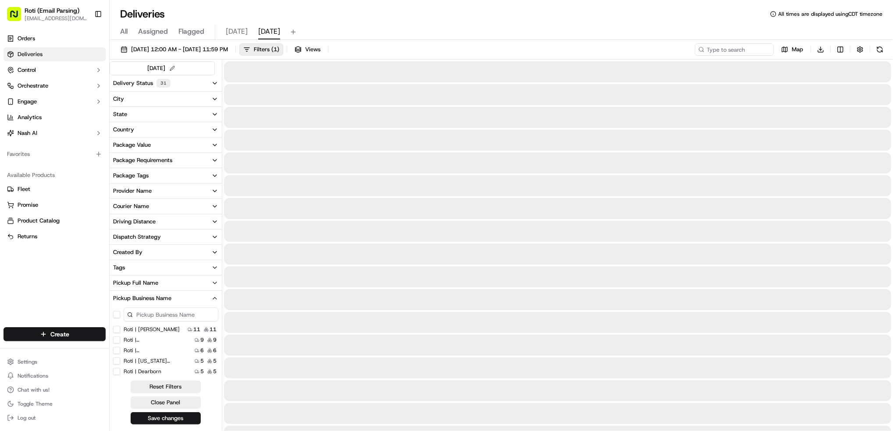
click at [116, 332] on Adams "Roti | [PERSON_NAME]" at bounding box center [116, 329] width 7 height 7
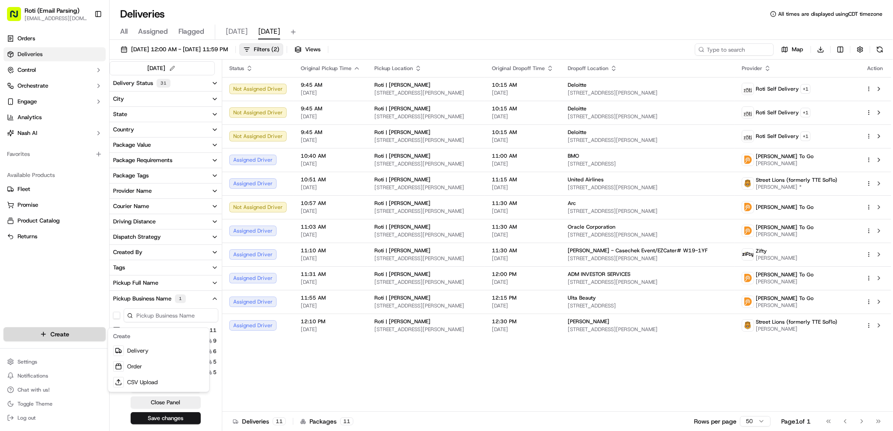
click at [76, 335] on html "Roti (Email Parsing) [EMAIL_ADDRESS][DOMAIN_NAME] Toggle Sidebar Orders Deliver…" at bounding box center [446, 215] width 893 height 431
click at [132, 348] on link "Delivery" at bounding box center [159, 351] width 98 height 16
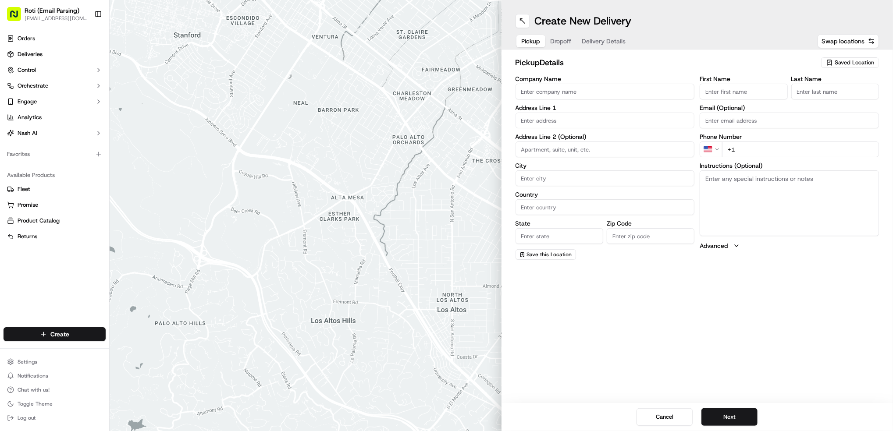
click at [844, 63] on span "Saved Location" at bounding box center [854, 63] width 39 height 8
type input "ada"
click at [831, 94] on span "Roti | [PERSON_NAME]" at bounding box center [835, 96] width 108 height 8
type input "Roti | [PERSON_NAME]"
type input "[STREET_ADDRESS][PERSON_NAME]"
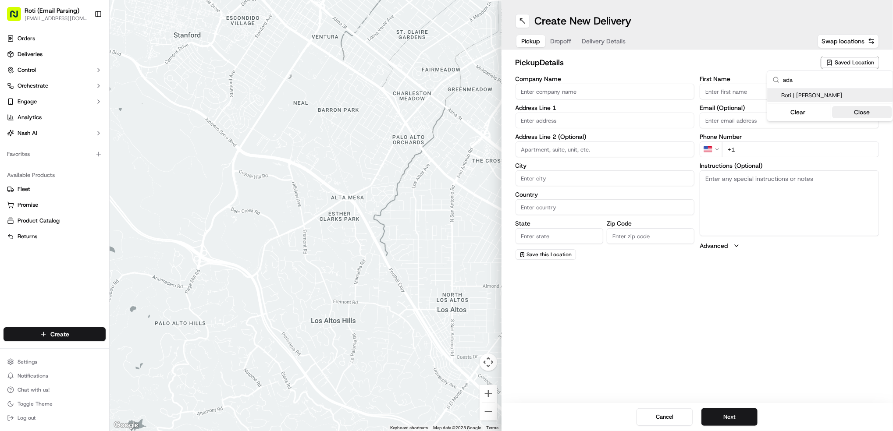
type input "[GEOGRAPHIC_DATA]"
type input "US"
type input "IL"
type input "60606"
type input "[PHONE_NUMBER]"
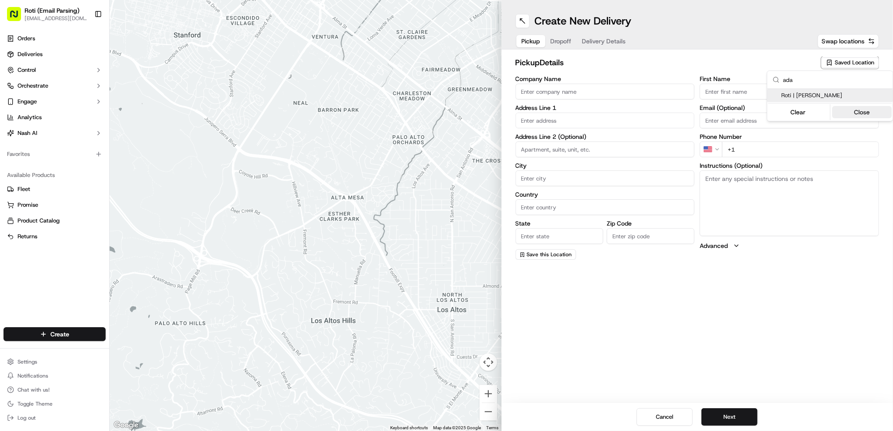
type textarea "If door is locked please call [PHONE_NUMBER] to gain access."
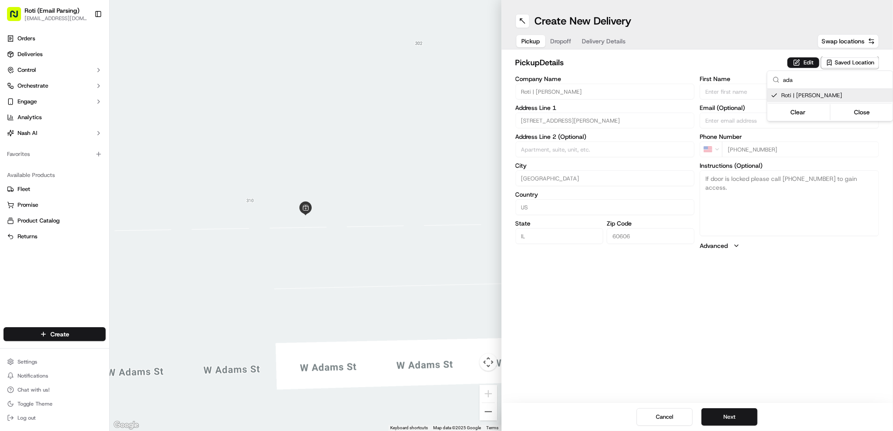
click at [741, 416] on html "Roti (Email Parsing) [EMAIL_ADDRESS][DOMAIN_NAME] Toggle Sidebar Orders Deliver…" at bounding box center [446, 215] width 893 height 431
click at [741, 416] on button "Next" at bounding box center [729, 418] width 56 height 18
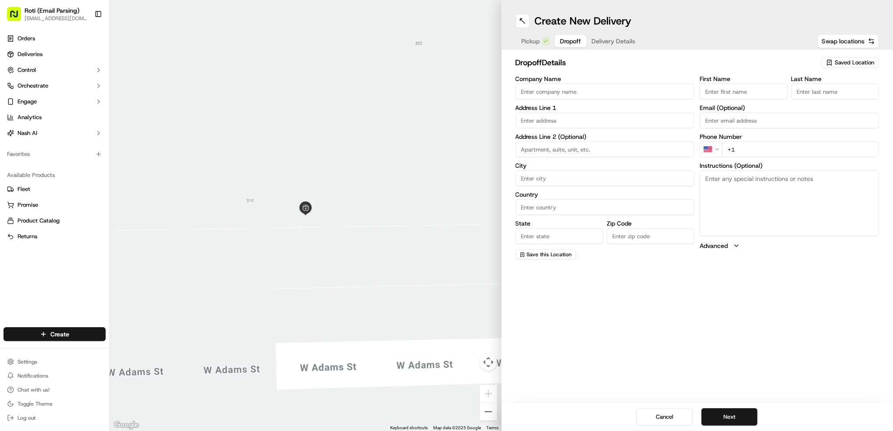
click at [583, 92] on input "Company Name" at bounding box center [604, 92] width 179 height 16
paste input "Kellanova"
type input "Kellanova"
click at [745, 85] on input "First Name" at bounding box center [744, 92] width 88 height 16
paste input "[PERSON_NAME]"
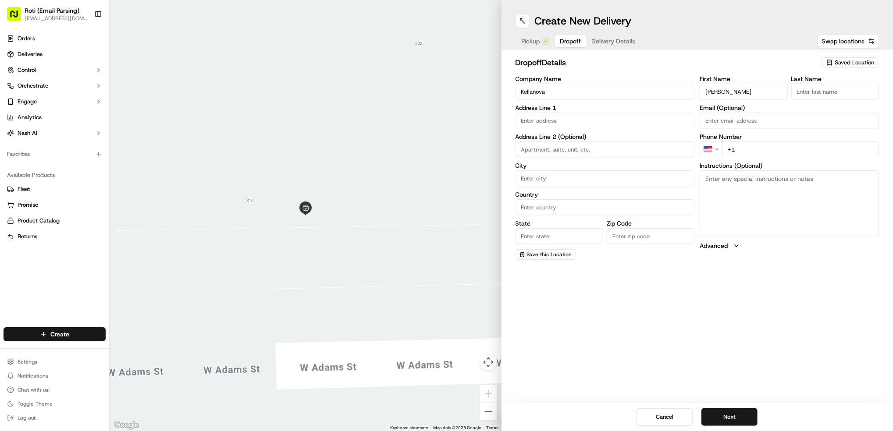
type input "[PERSON_NAME]"
click at [881, 91] on div "dropoff Details Saved Location Company Name Kellanova Address Line 1 Address Li…" at bounding box center [697, 158] width 392 height 217
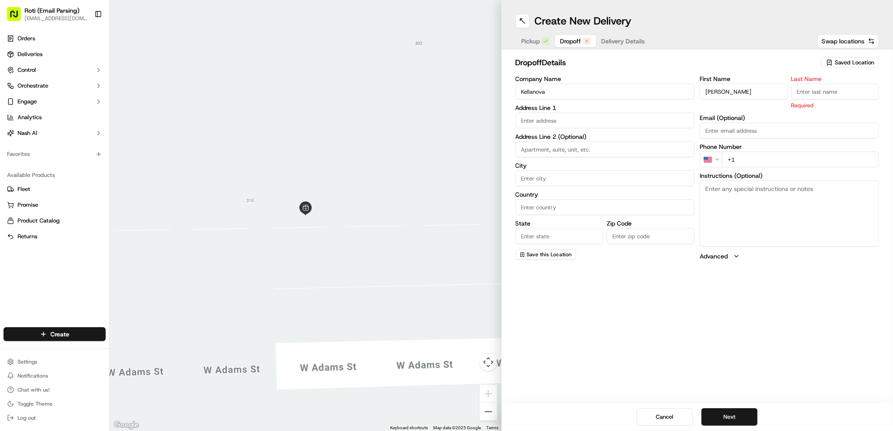
click at [828, 90] on input "Last Name" at bounding box center [835, 92] width 88 height 16
paste input "[PERSON_NAME]"
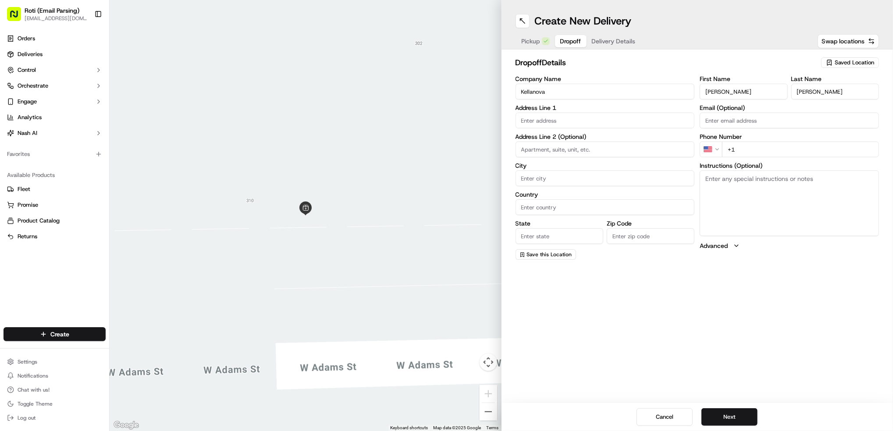
drag, startPoint x: 817, startPoint y: 92, endPoint x: 645, endPoint y: 90, distance: 172.3
click at [686, 89] on div "Company Name Kellanova Address Line 1 Address Line 2 (Optional) City Country St…" at bounding box center [697, 168] width 364 height 184
type input "[PERSON_NAME]"
drag, startPoint x: 725, startPoint y: 92, endPoint x: 761, endPoint y: 92, distance: 36.8
click at [761, 92] on input "[PERSON_NAME]" at bounding box center [744, 92] width 88 height 16
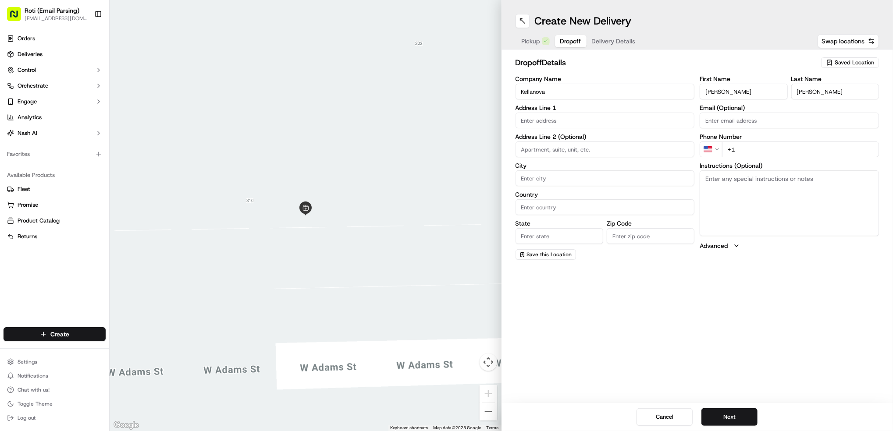
type input "[PERSON_NAME]"
click at [758, 152] on input "+1" at bounding box center [800, 150] width 157 height 16
paste input "[PHONE_NUMBER]"
type input "[PHONE_NUMBER]"
click at [725, 199] on textarea "Instructions (Optional)" at bounding box center [789, 204] width 179 height 66
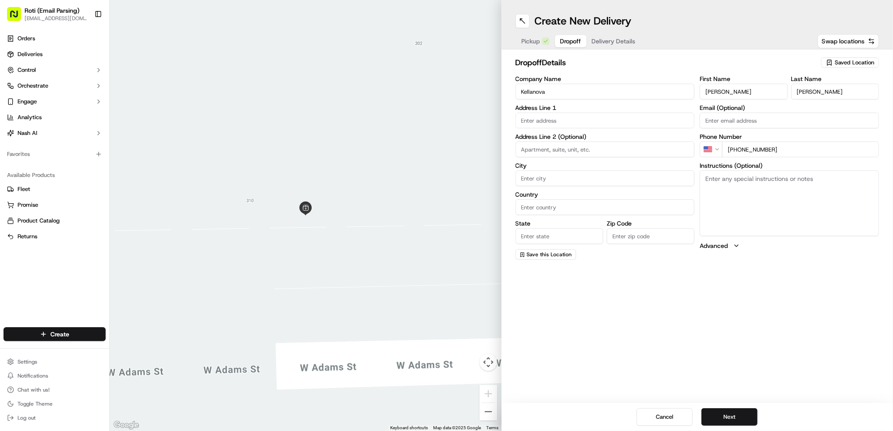
paste textarea "Please call when arriving Leave with reception if no one answers. JN"
type textarea "Please call when arriving Leave with reception if no one answers. JN"
click at [536, 118] on input "text" at bounding box center [604, 121] width 179 height 16
paste input "[STREET_ADDRESS][PERSON_NAME]"
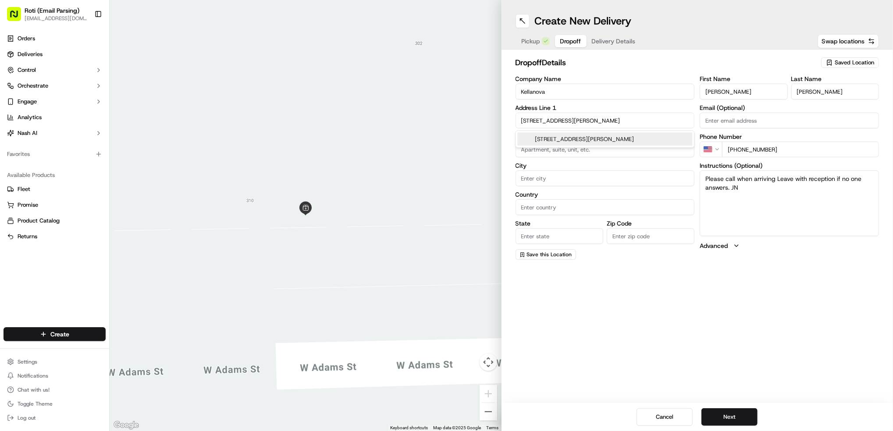
click at [622, 144] on div "[STREET_ADDRESS][PERSON_NAME]" at bounding box center [604, 139] width 175 height 13
type input "[STREET_ADDRESS][PERSON_NAME]"
type input "[GEOGRAPHIC_DATA]"
type input "IL"
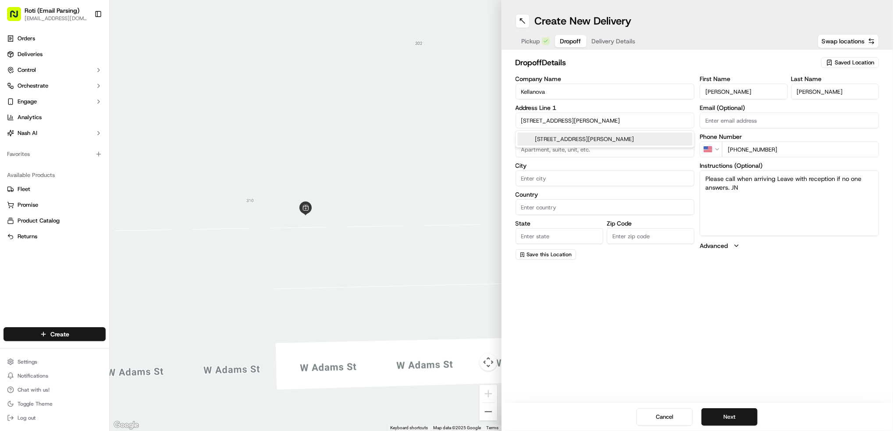
type input "60654"
type input "[STREET_ADDRESS][PERSON_NAME]"
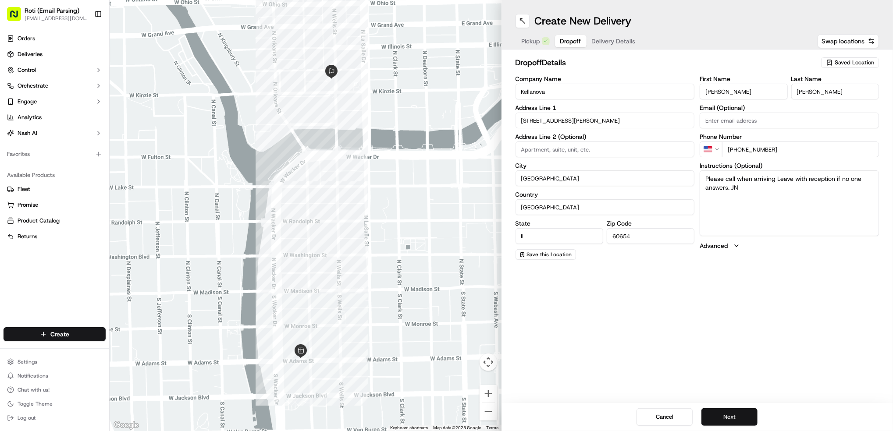
click at [738, 419] on button "Next" at bounding box center [729, 418] width 56 height 18
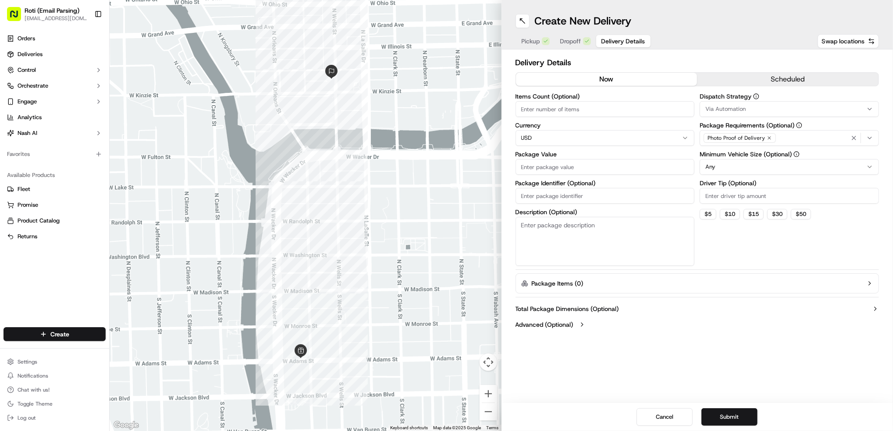
click at [783, 82] on button "scheduled" at bounding box center [787, 79] width 181 height 13
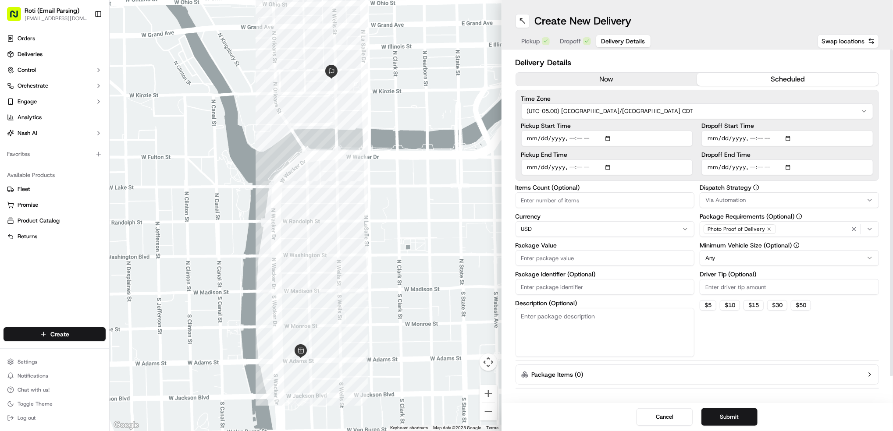
click at [787, 135] on input "Dropoff Start Time" at bounding box center [787, 139] width 172 height 16
type input "[DATE]T11:00"
click at [887, 163] on div "Delivery Details now scheduled Time Zone (UTC-05.00) America/[GEOGRAPHIC_DATA] …" at bounding box center [697, 227] width 392 height 354
click at [789, 167] on input "Dropoff End Time" at bounding box center [787, 168] width 172 height 16
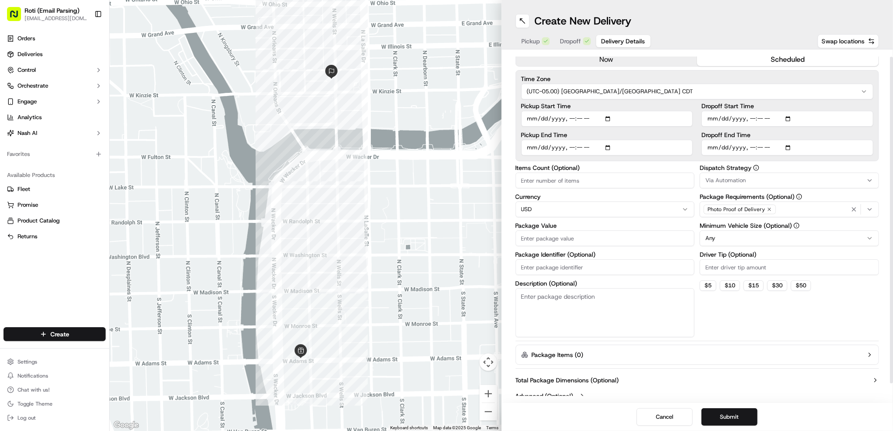
scroll to position [27, 0]
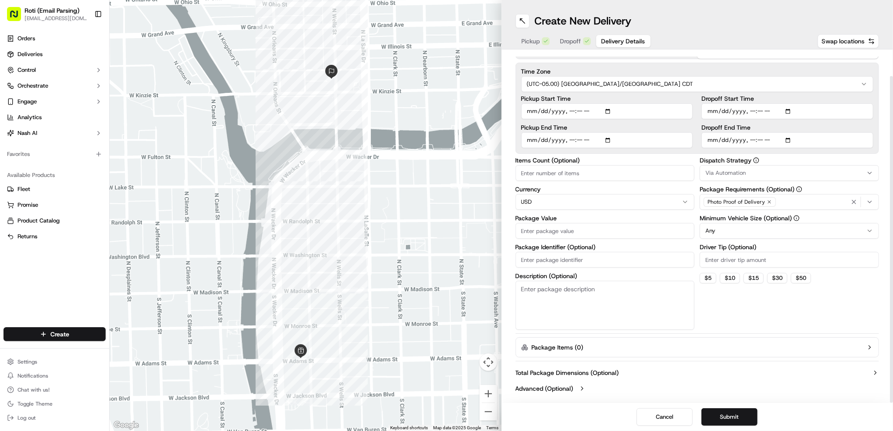
click at [782, 140] on input "Dropoff End Time" at bounding box center [787, 140] width 172 height 16
click at [788, 139] on input "Dropoff End Time" at bounding box center [787, 140] width 172 height 16
type input "[DATE]T11:15"
click at [886, 174] on div "Delivery Details now scheduled Time Zone (UTC-05.00) America/[GEOGRAPHIC_DATA] …" at bounding box center [697, 227] width 392 height 354
click at [746, 173] on div "Via Automation" at bounding box center [789, 173] width 175 height 8
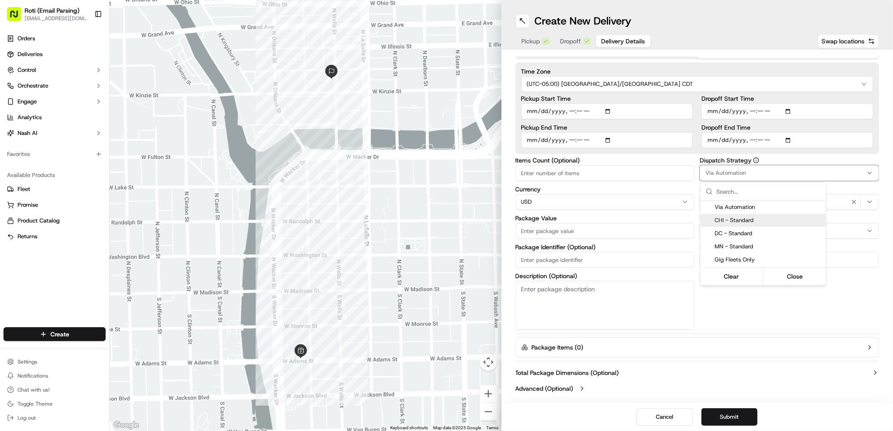
click at [750, 222] on span "CHI - Standard" at bounding box center [768, 221] width 108 height 8
click at [850, 230] on html "Roti (Email Parsing) [EMAIL_ADDRESS][DOMAIN_NAME] Toggle Sidebar Orders Deliver…" at bounding box center [446, 215] width 893 height 431
click at [714, 260] on input "Driver Tip (Optional)" at bounding box center [789, 260] width 179 height 16
type input "35.87"
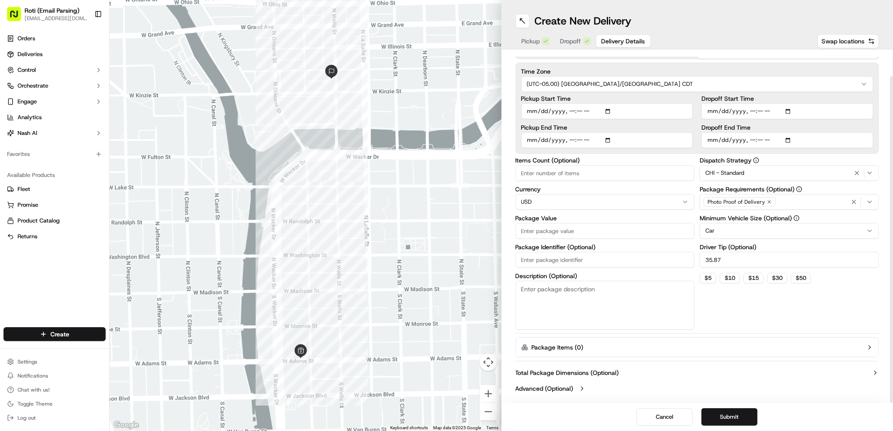
click at [536, 256] on input "Package Identifier (Optional)" at bounding box center [604, 260] width 179 height 16
paste input "Kellanova"
type input "Kellanova 9/17"
click at [529, 230] on input "Package Value" at bounding box center [604, 231] width 179 height 16
type input "517.28"
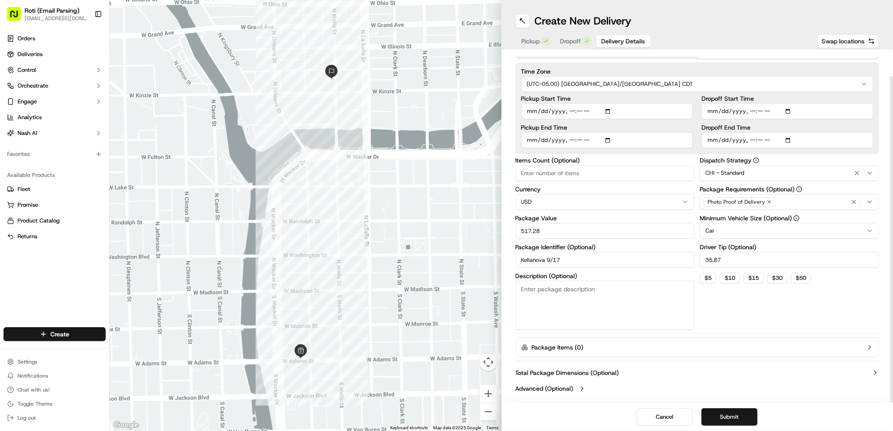
click at [537, 171] on input "Items Count (Optional)" at bounding box center [604, 173] width 179 height 16
type input "5"
type input "4"
click at [739, 414] on button "Submit" at bounding box center [729, 418] width 56 height 18
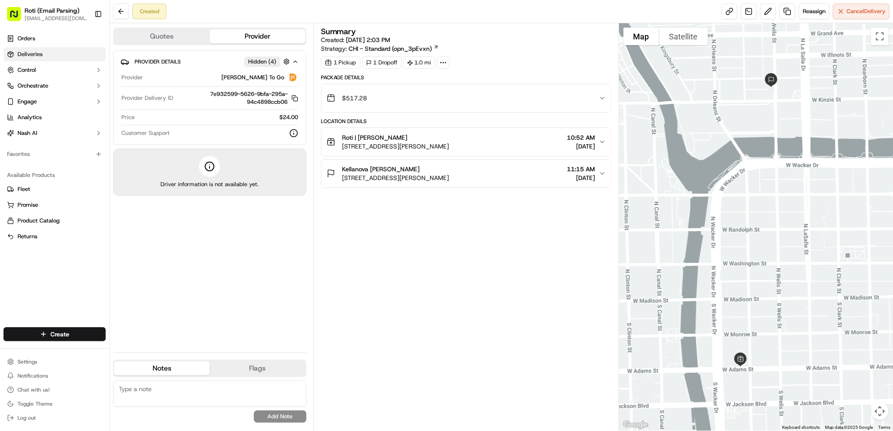
click at [48, 56] on link "Deliveries" at bounding box center [55, 54] width 102 height 14
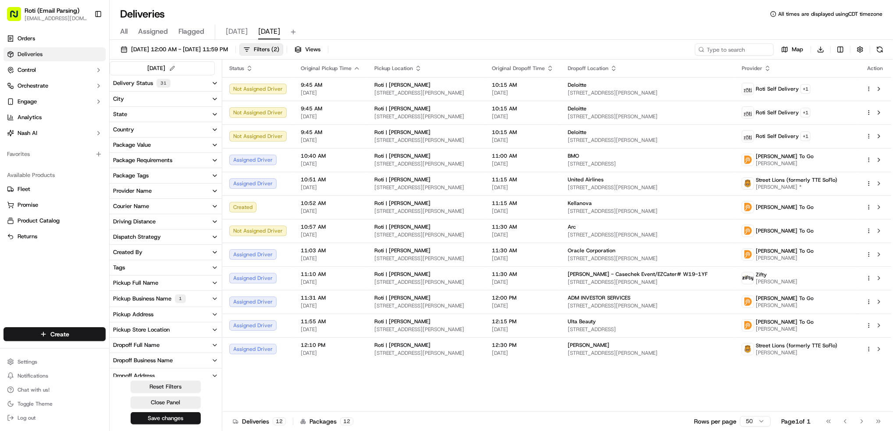
click at [131, 295] on div "Pickup Business Name 1" at bounding box center [149, 299] width 73 height 9
click at [114, 313] on Dearborn "Roti | Dearborn" at bounding box center [116, 314] width 7 height 7
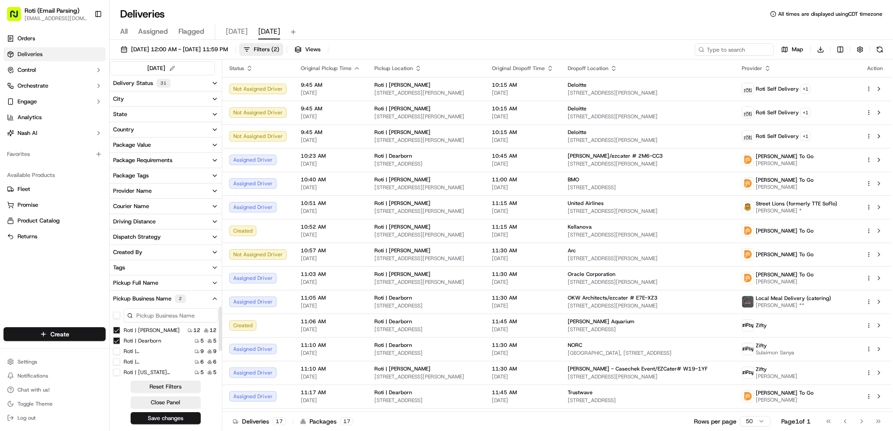
click at [117, 329] on Adams "Roti | [PERSON_NAME]" at bounding box center [116, 330] width 7 height 7
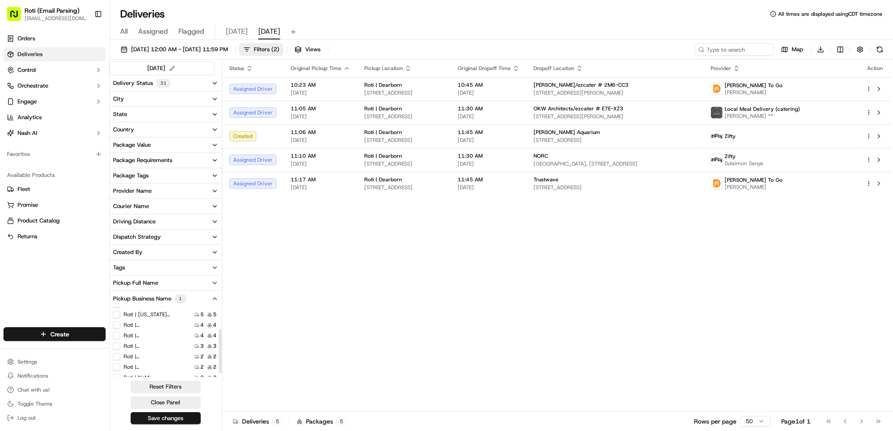
scroll to position [58, 0]
click at [115, 324] on Loop "Roti | [GEOGRAPHIC_DATA]" at bounding box center [116, 324] width 7 height 7
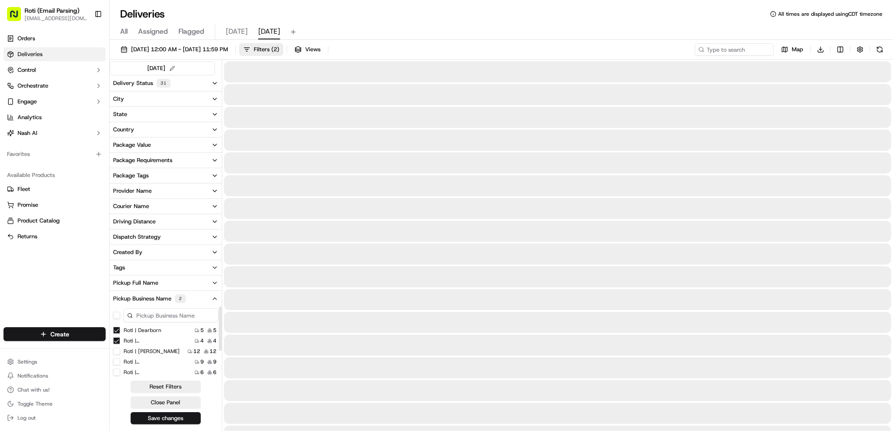
click at [115, 330] on Dearborn "Roti | Dearborn" at bounding box center [116, 330] width 7 height 7
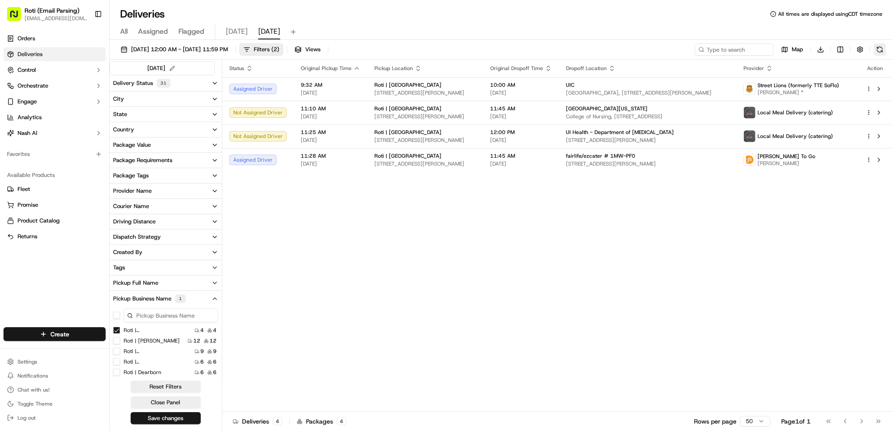
click at [878, 46] on button at bounding box center [880, 49] width 12 height 12
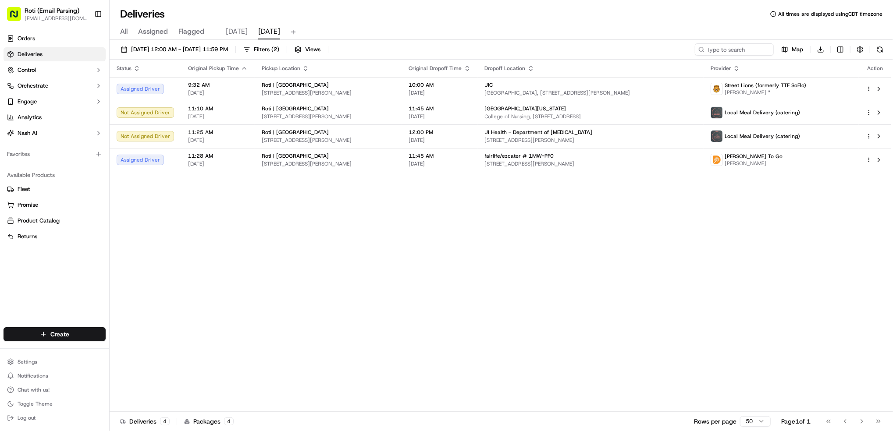
click at [129, 33] on div "All Assigned Flagged [DATE] [DATE]" at bounding box center [501, 32] width 783 height 15
click at [279, 47] on span "Filters ( 2 )" at bounding box center [266, 50] width 25 height 8
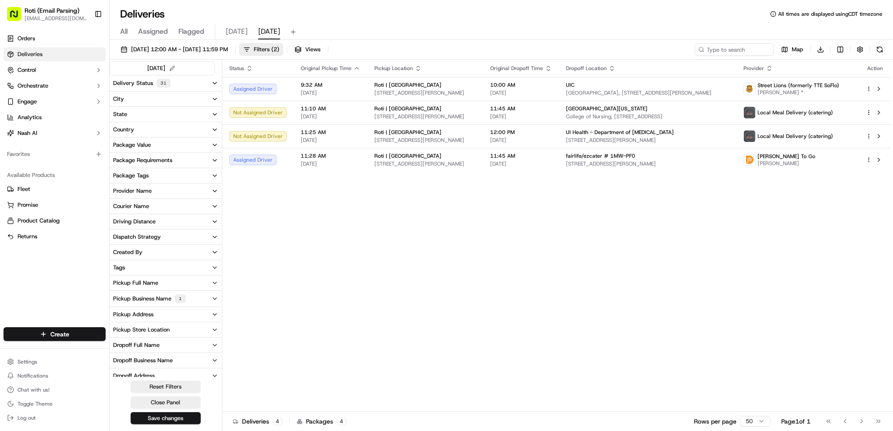
click at [155, 299] on div "Pickup Business Name 1" at bounding box center [149, 299] width 73 height 9
click at [153, 371] on label "Roti | Dearborn" at bounding box center [143, 372] width 38 height 7
click at [120, 371] on Dearborn "Roti | Dearborn" at bounding box center [116, 372] width 7 height 7
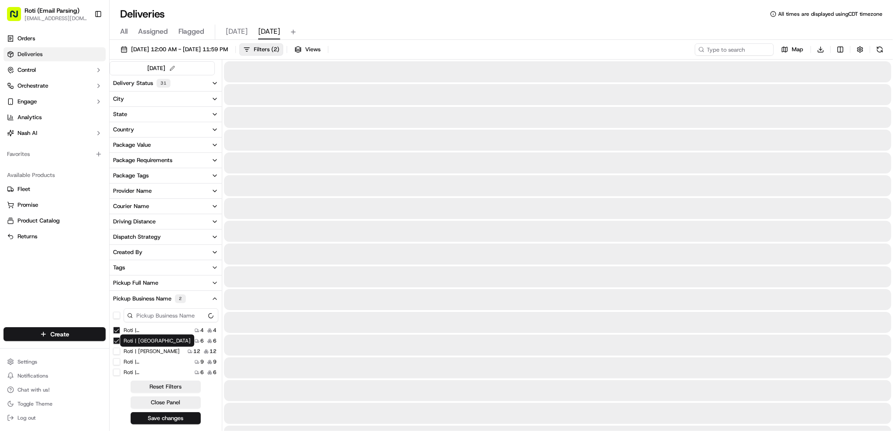
scroll to position [20, 0]
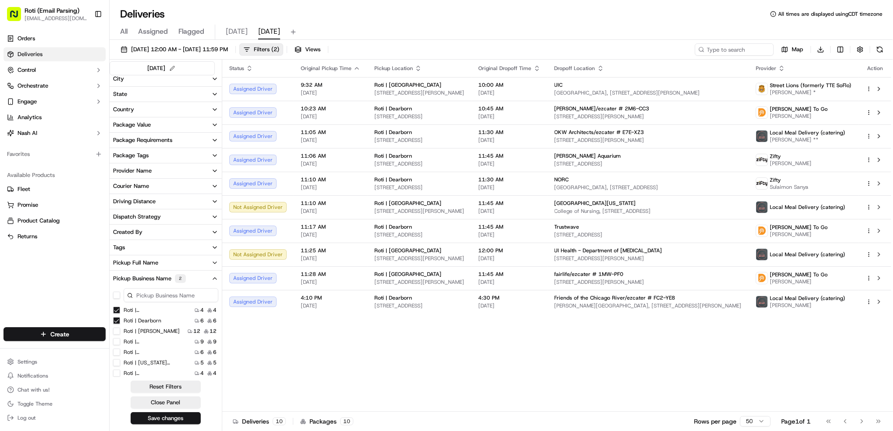
click at [117, 308] on Loop "Roti | [GEOGRAPHIC_DATA]" at bounding box center [116, 310] width 7 height 7
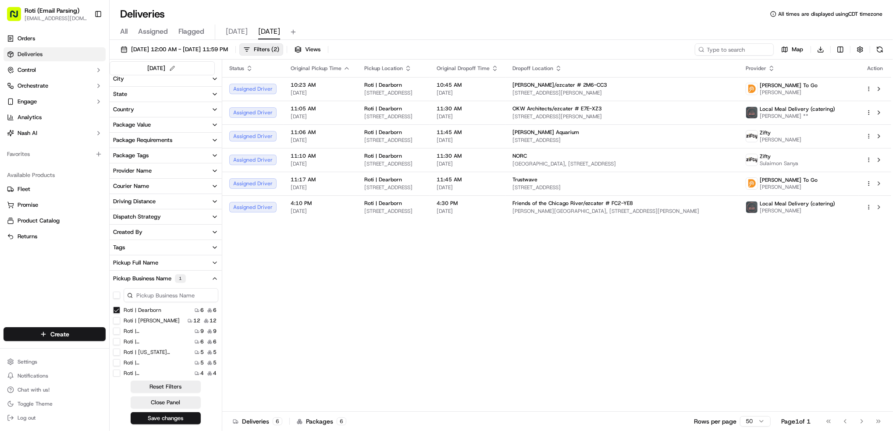
click at [115, 307] on Dearborn "Roti | Dearborn" at bounding box center [116, 310] width 7 height 7
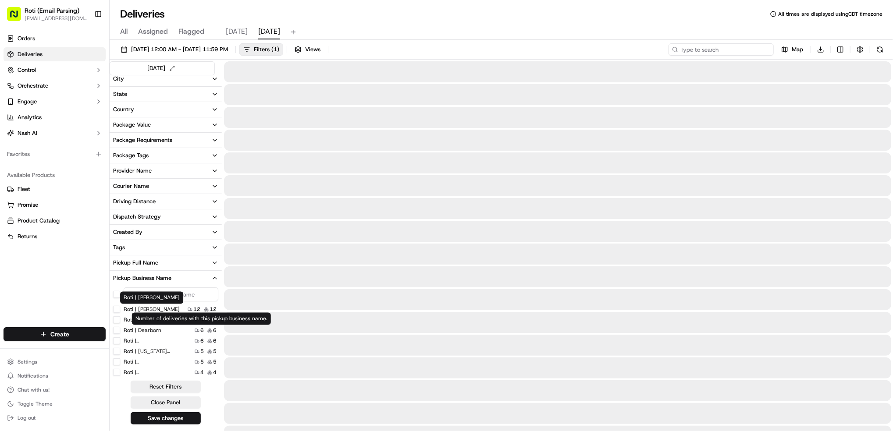
click at [749, 45] on input at bounding box center [720, 49] width 105 height 12
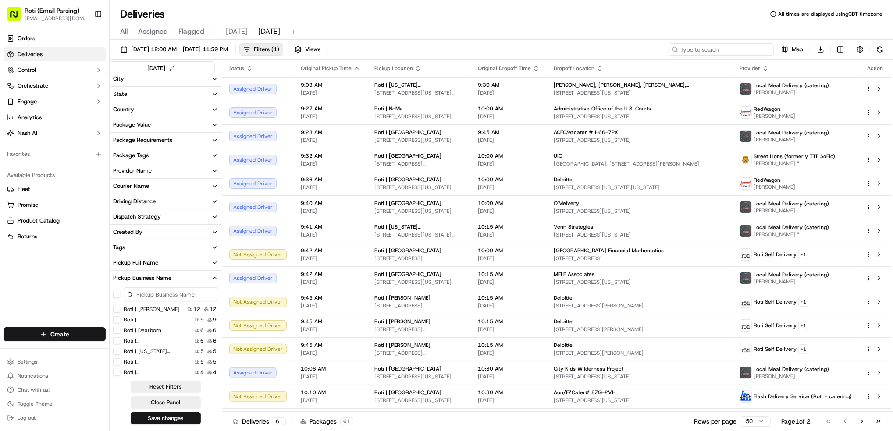
click at [749, 45] on input at bounding box center [720, 49] width 105 height 12
paste input "UChicago Language Center"
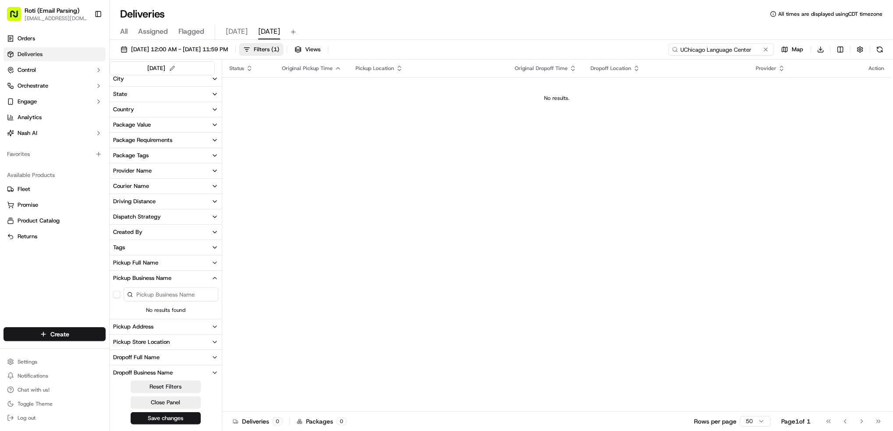
click at [686, 49] on input "UChicago Language Center" at bounding box center [720, 49] width 105 height 12
type input "UChicago Language Center"
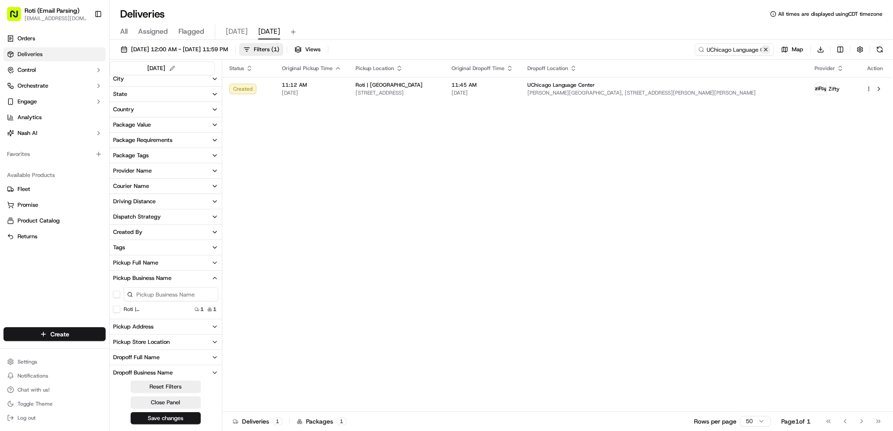
click at [768, 49] on button at bounding box center [765, 49] width 9 height 9
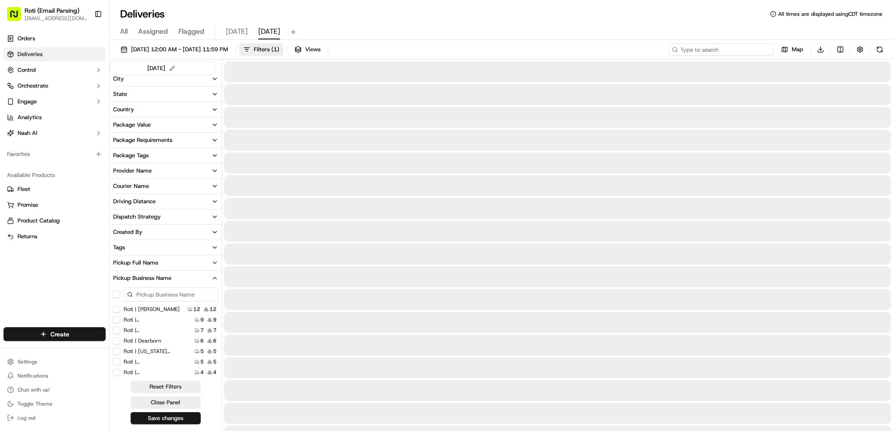
click at [731, 47] on input at bounding box center [720, 49] width 105 height 12
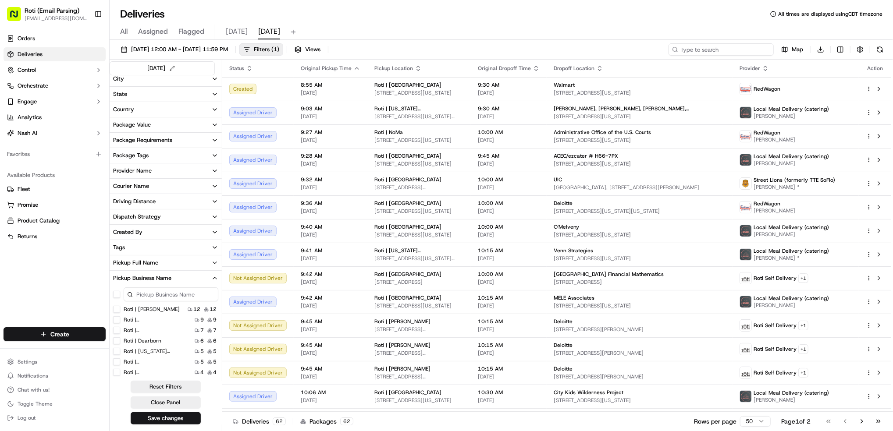
click at [728, 50] on input at bounding box center [720, 49] width 105 height 12
paste input "Walmart"
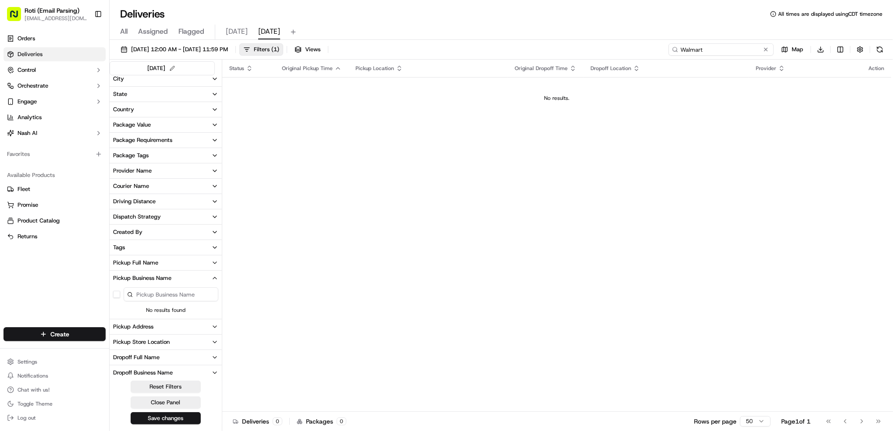
click at [689, 49] on input "Walmart" at bounding box center [720, 49] width 105 height 12
type input "Walmart"
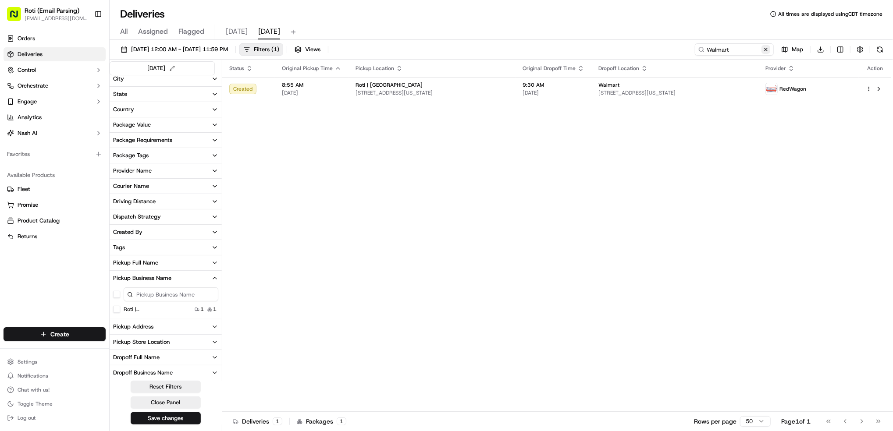
click at [766, 50] on button at bounding box center [765, 49] width 9 height 9
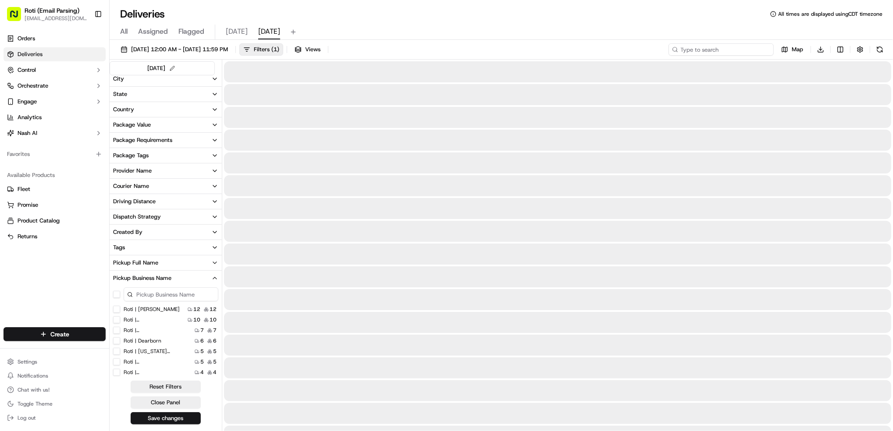
click at [736, 51] on input at bounding box center [720, 49] width 105 height 12
paste input "Faegre Drinker Biddle &amp; Reath (DC)/grubhub #79583107 &mdash; 8492815"
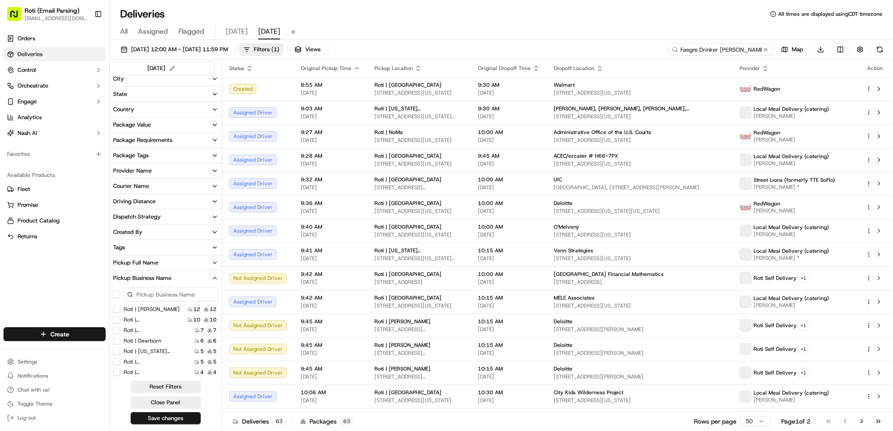
scroll to position [0, 145]
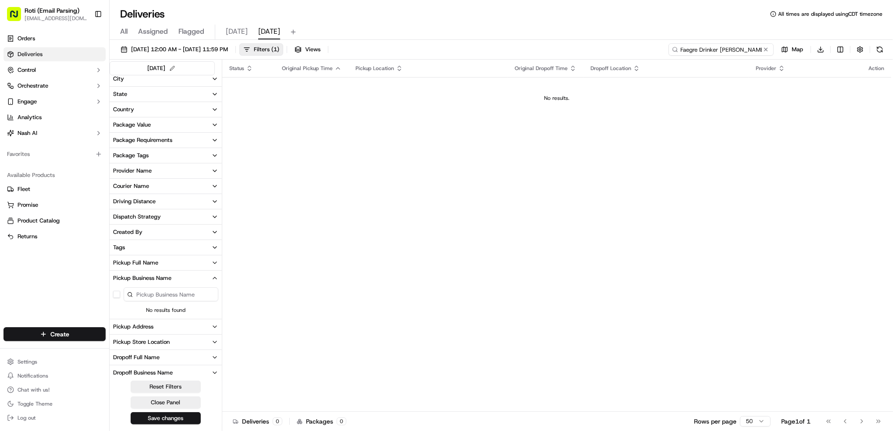
type input "Faegre Drinker Biddle &amp; Reath (DC)/grubhub #79583107 &mdash; 8492815"
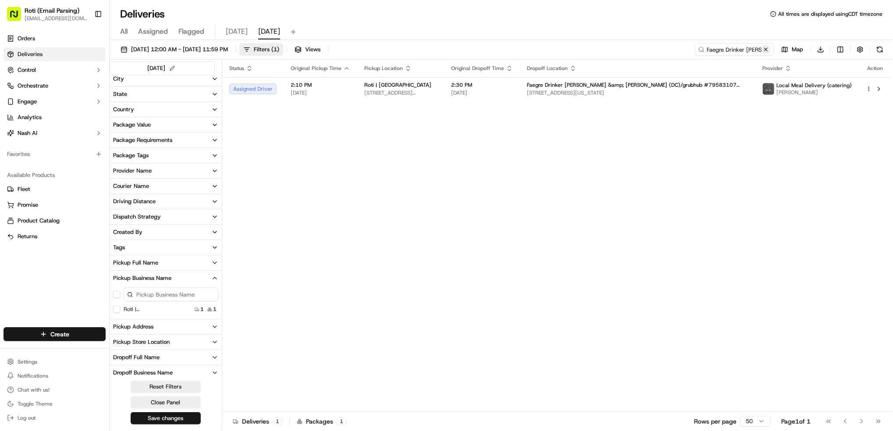
click at [763, 49] on button at bounding box center [765, 49] width 9 height 9
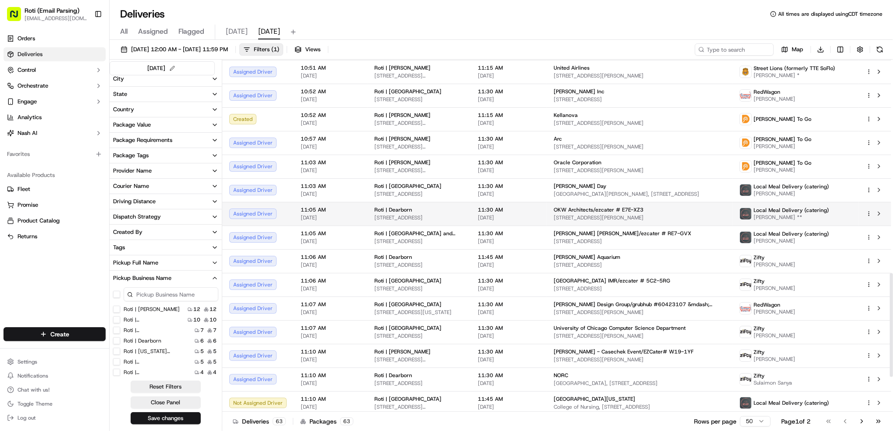
scroll to position [848, 0]
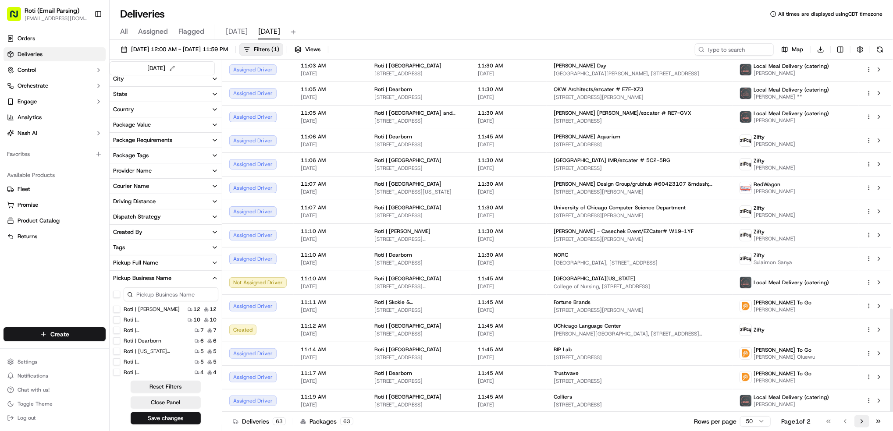
click at [863, 425] on button "Go to next page" at bounding box center [861, 422] width 15 height 12
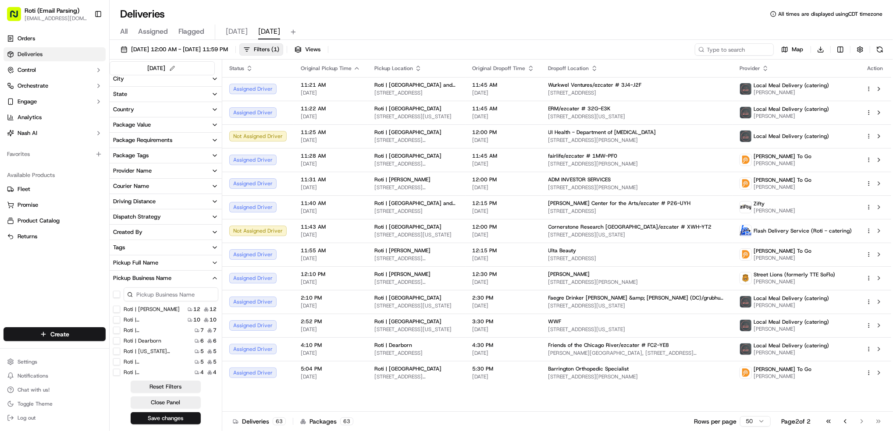
click at [117, 311] on Adams "Roti | [PERSON_NAME]" at bounding box center [116, 309] width 7 height 7
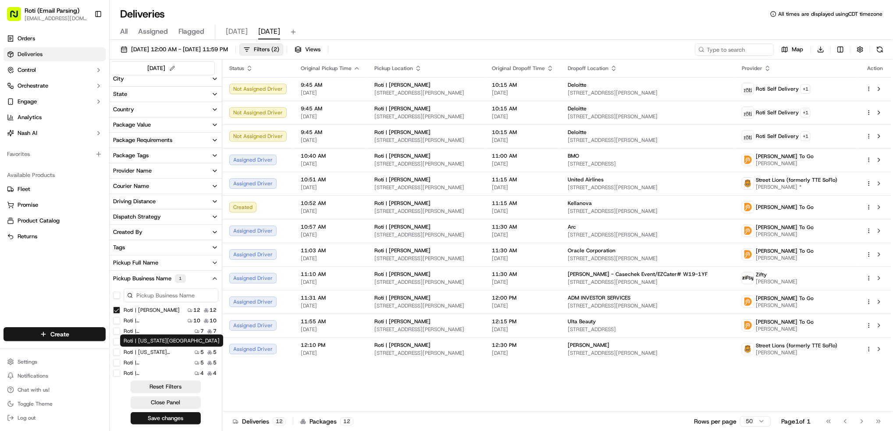
click at [165, 352] on label "Roti | [US_STATE][GEOGRAPHIC_DATA]" at bounding box center [152, 352] width 56 height 7
click at [120, 352] on Ave "Roti | [US_STATE][GEOGRAPHIC_DATA]" at bounding box center [116, 352] width 7 height 7
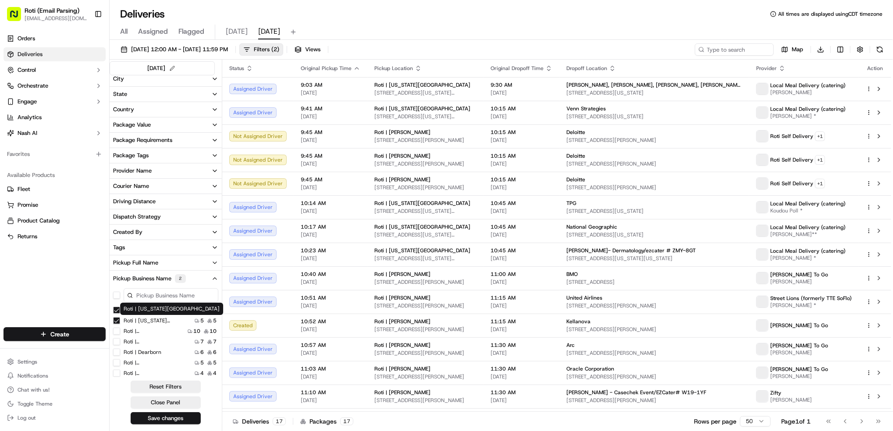
click at [117, 308] on Adams "Roti | [PERSON_NAME]" at bounding box center [116, 310] width 7 height 7
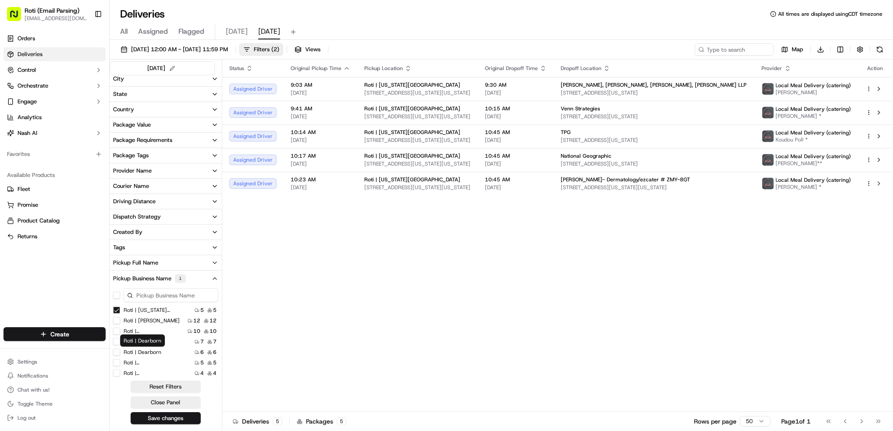
click at [152, 353] on label "Roti | Dearborn" at bounding box center [143, 352] width 38 height 7
click at [120, 353] on Dearborn "Roti | Dearborn" at bounding box center [116, 352] width 7 height 7
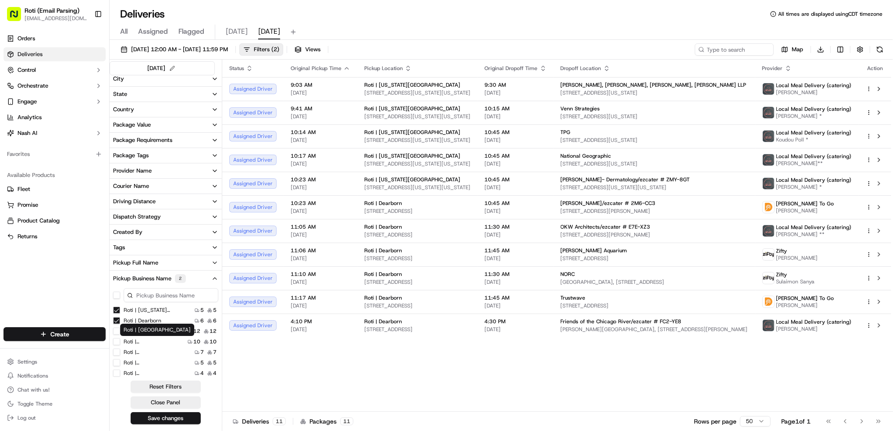
click at [117, 309] on Ave "Roti | [US_STATE][GEOGRAPHIC_DATA]" at bounding box center [116, 310] width 7 height 7
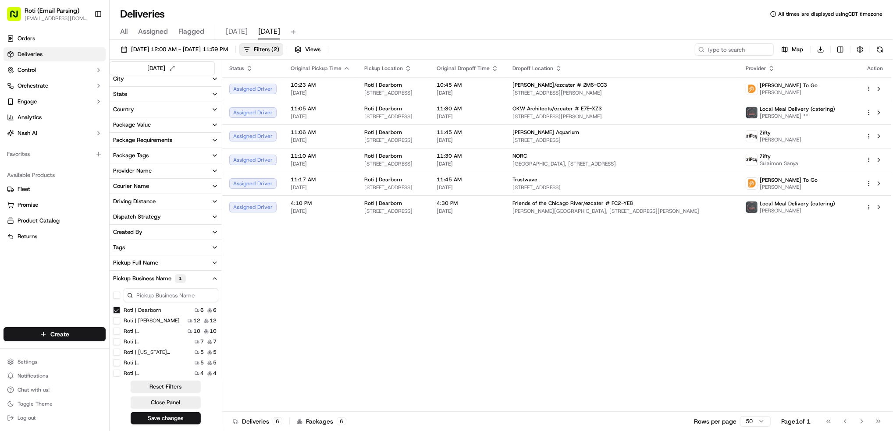
scroll to position [58, 0]
click at [146, 354] on label "Roti | NoMa" at bounding box center [138, 357] width 28 height 7
click at [120, 354] on NoMa "Roti | NoMa" at bounding box center [116, 357] width 7 height 7
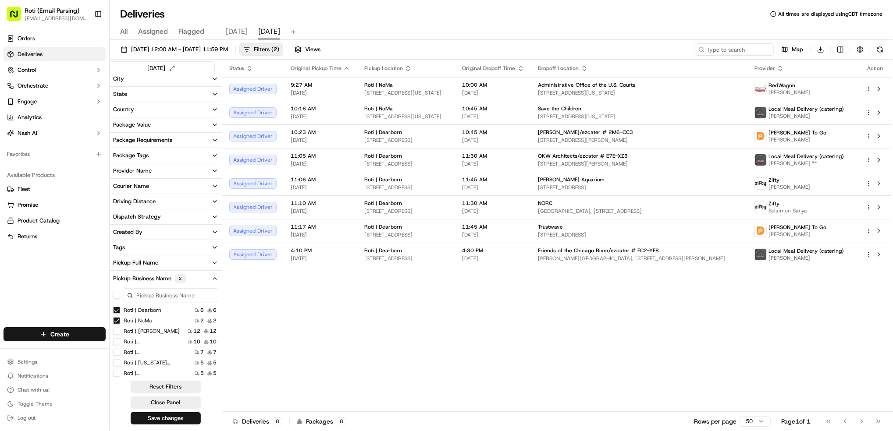
click at [115, 310] on Dearborn "Roti | Dearborn" at bounding box center [116, 310] width 7 height 7
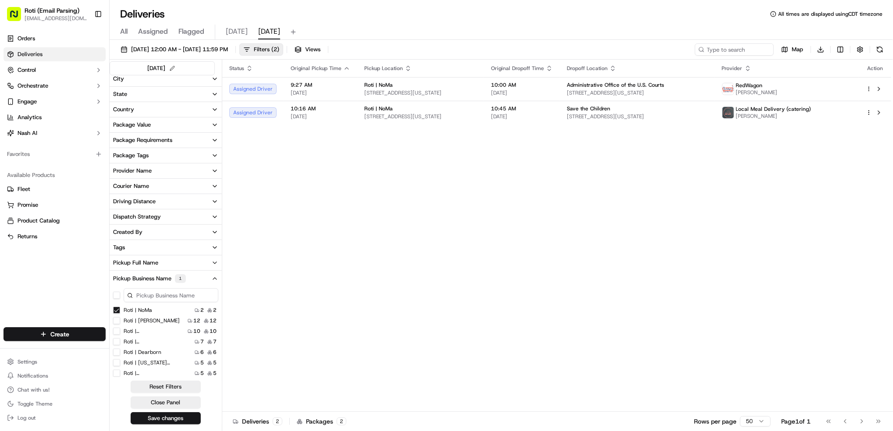
click at [117, 330] on Street "Roti | [GEOGRAPHIC_DATA]" at bounding box center [116, 331] width 7 height 7
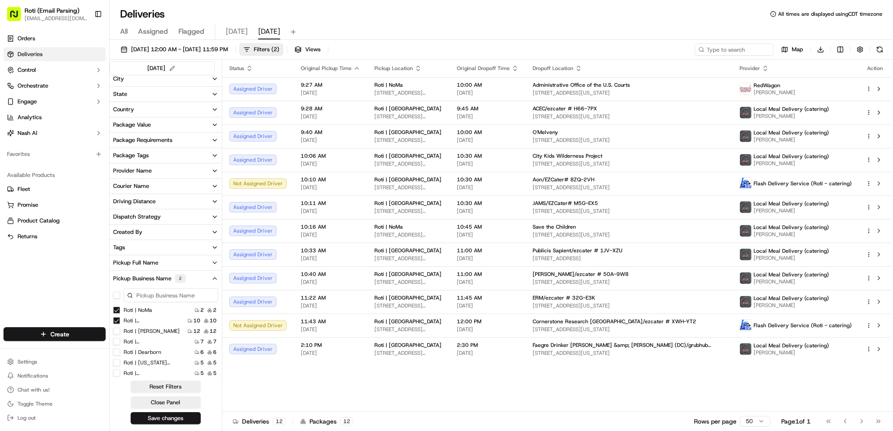
click at [116, 308] on NoMa "Roti | NoMa" at bounding box center [116, 310] width 7 height 7
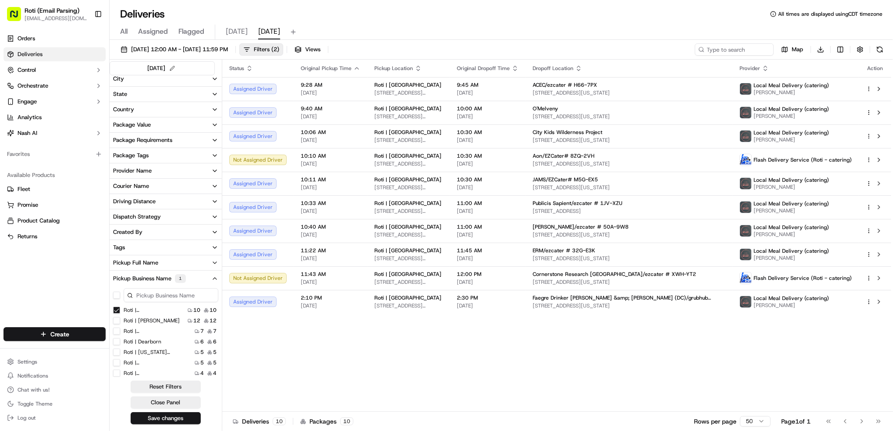
click at [117, 331] on Street "Roti | [GEOGRAPHIC_DATA]" at bounding box center [116, 331] width 7 height 7
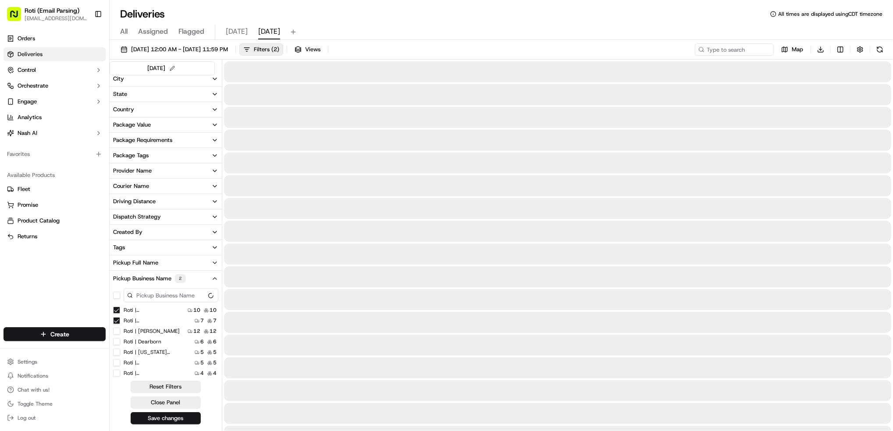
click at [117, 309] on Street "Roti | [GEOGRAPHIC_DATA]" at bounding box center [116, 310] width 7 height 7
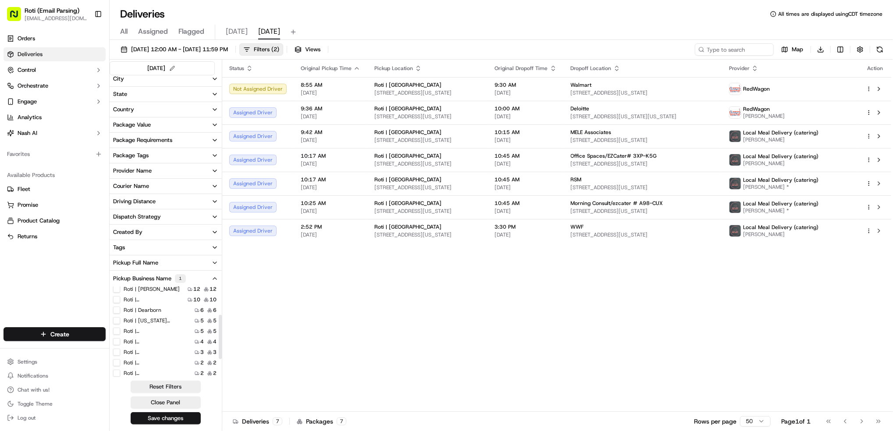
scroll to position [58, 0]
click at [117, 338] on Brook "Roti | [GEOGRAPHIC_DATA]" at bounding box center [116, 336] width 7 height 7
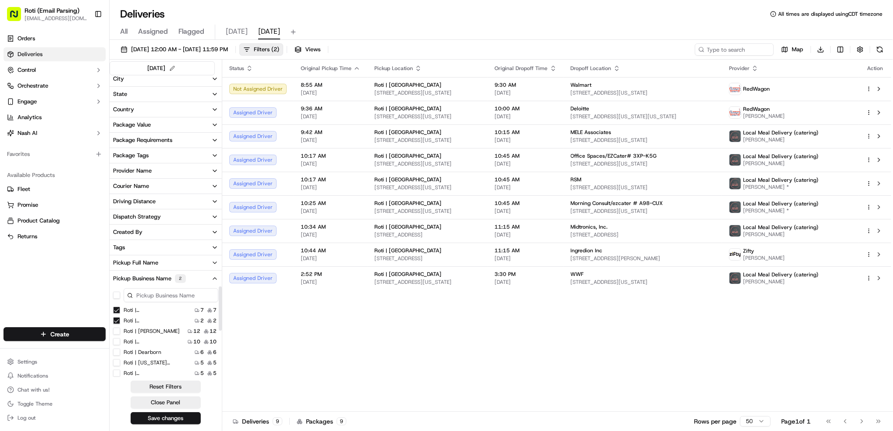
click at [116, 310] on Street "Roti | [GEOGRAPHIC_DATA]" at bounding box center [116, 310] width 7 height 7
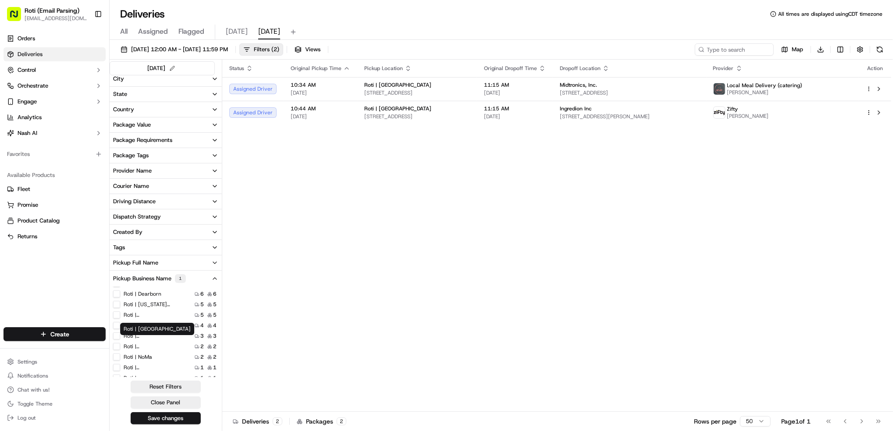
scroll to position [96, 0]
click at [114, 349] on Schaumburg "Roti | [GEOGRAPHIC_DATA]" at bounding box center [116, 351] width 7 height 7
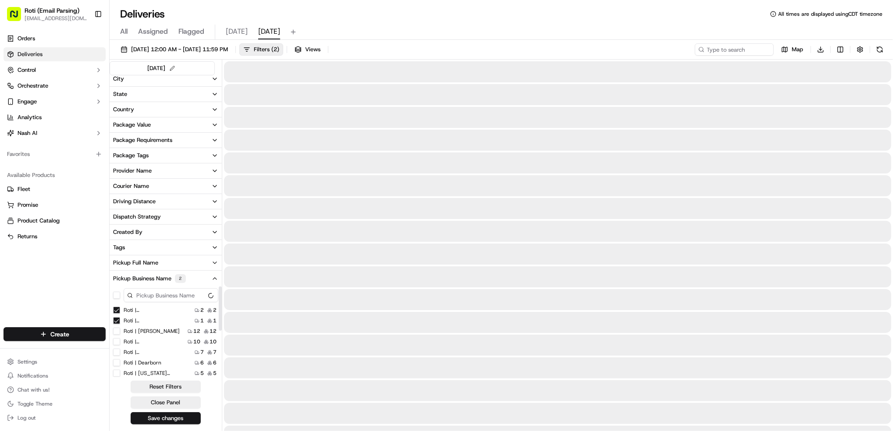
click at [119, 308] on Brook "Roti | [GEOGRAPHIC_DATA]" at bounding box center [116, 310] width 7 height 7
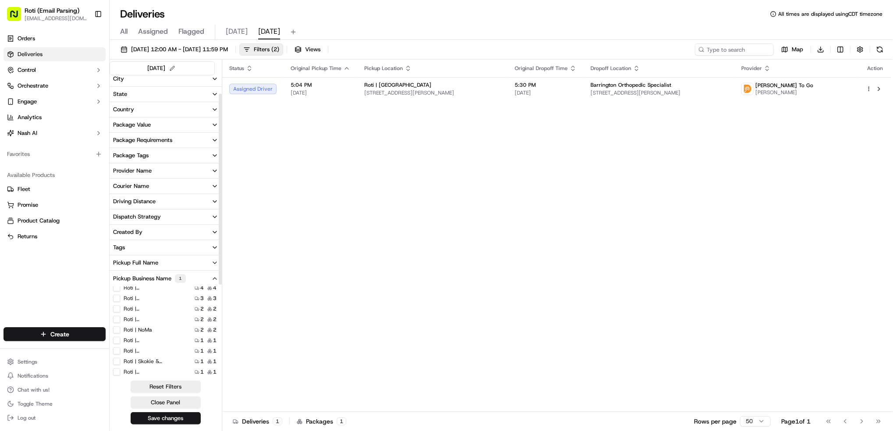
scroll to position [79, 0]
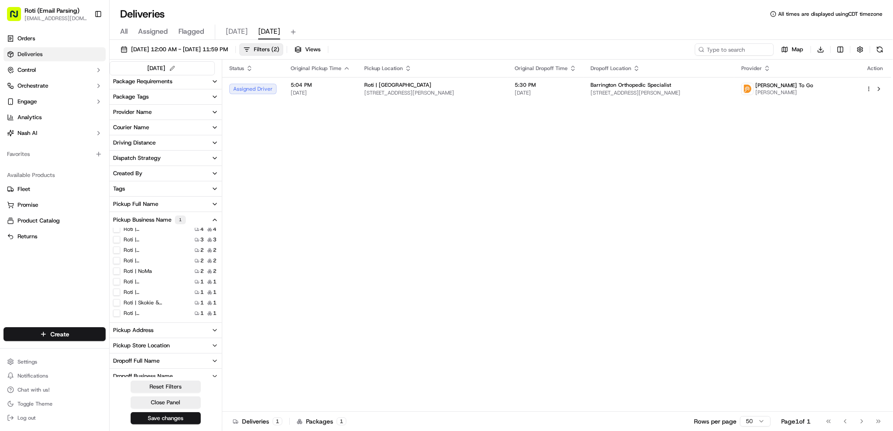
click at [117, 304] on Dundee "Roti | Skokie & [GEOGRAPHIC_DATA]" at bounding box center [116, 302] width 7 height 7
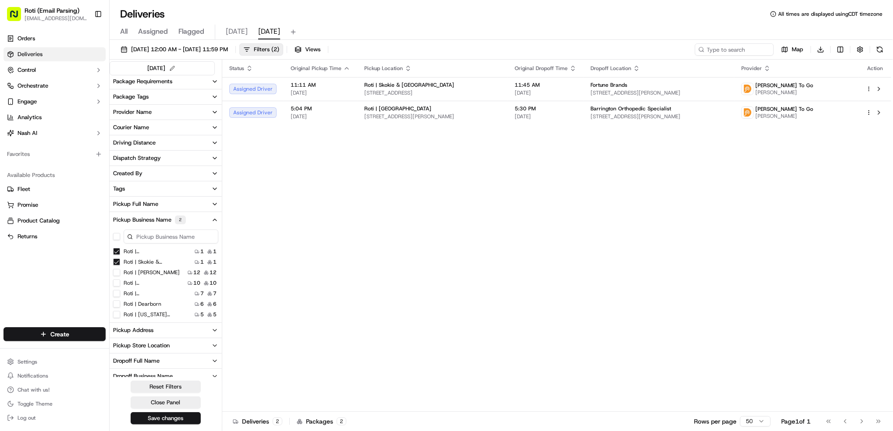
click at [114, 251] on Schaumburg "Roti | [GEOGRAPHIC_DATA]" at bounding box center [116, 251] width 7 height 7
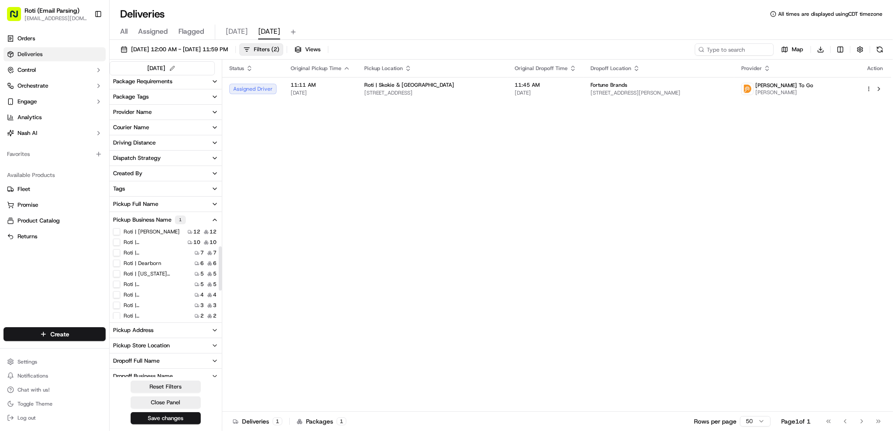
scroll to position [58, 0]
click at [152, 278] on label "Roti | [GEOGRAPHIC_DATA] and [US_STATE]" at bounding box center [152, 277] width 56 height 7
click at [120, 278] on Michigan "Roti | [GEOGRAPHIC_DATA] and [US_STATE]" at bounding box center [116, 277] width 7 height 7
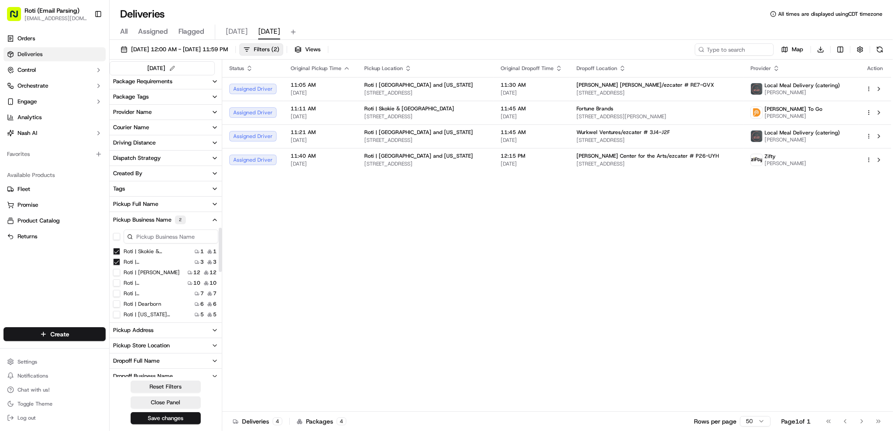
click at [114, 253] on Dundee "Roti | Skokie & [GEOGRAPHIC_DATA]" at bounding box center [116, 251] width 7 height 7
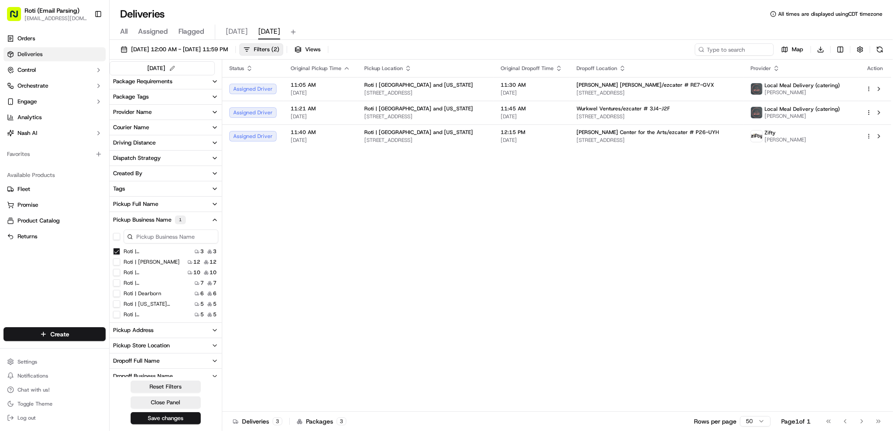
click at [114, 252] on Michigan "Roti | [GEOGRAPHIC_DATA] and [US_STATE]" at bounding box center [116, 251] width 7 height 7
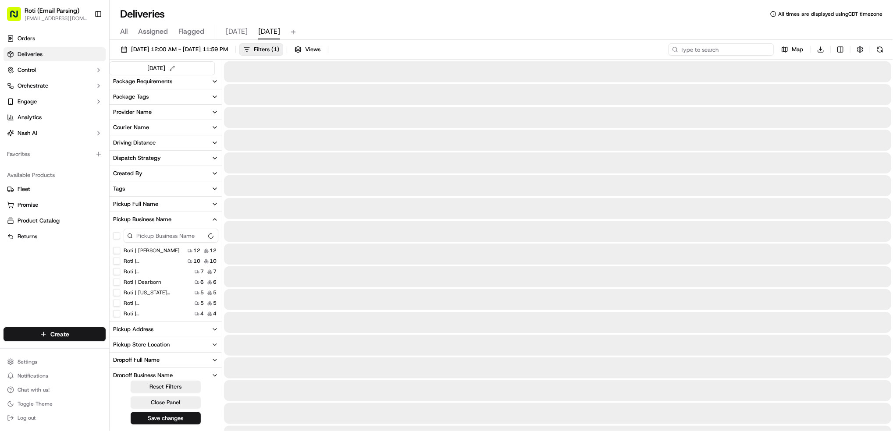
click at [711, 46] on input at bounding box center [720, 49] width 105 height 12
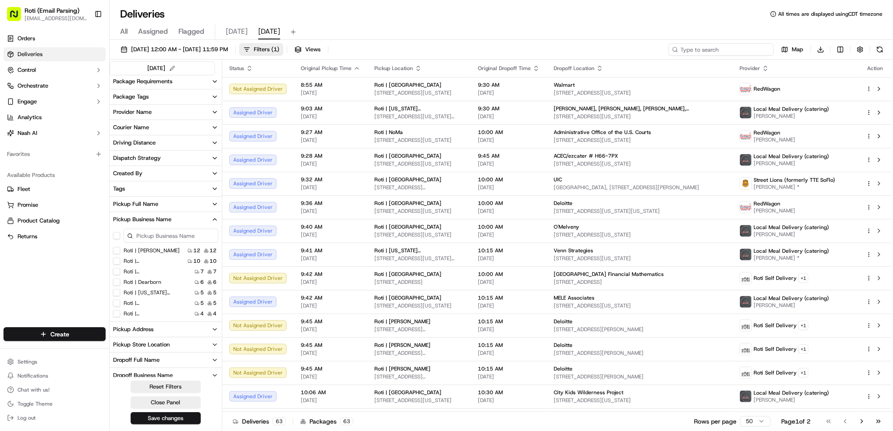
paste input "# P26-UYH"
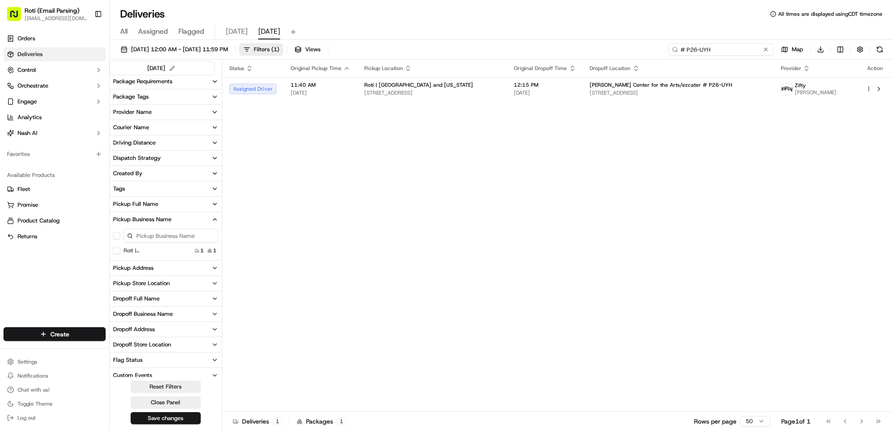
type input "# P26-UYH"
drag, startPoint x: 726, startPoint y: 48, endPoint x: 248, endPoint y: 36, distance: 478.8
click at [564, 37] on div "Deliveries All times are displayed using CDT timezone All Assigned Flagged toda…" at bounding box center [501, 215] width 783 height 431
paste input "# XWH-YT2"
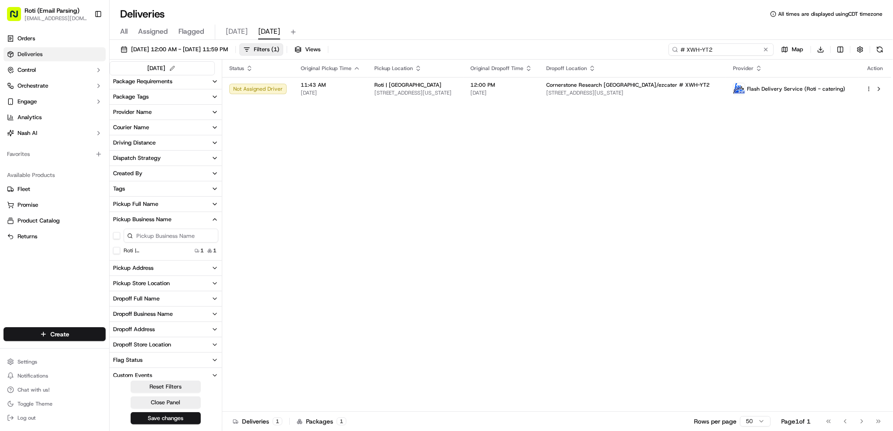
type input "# XWH-YT2"
drag, startPoint x: 738, startPoint y: 47, endPoint x: 498, endPoint y: 32, distance: 240.2
click at [640, 45] on div "09/17/2025 12:00 AM - 09/17/2025 11:59 PM Filters ( 1 ) Views # XWH-YT2 Map Dow…" at bounding box center [501, 51] width 783 height 16
paste input "# 32G-E3K"
type input "# 32G-E3K"
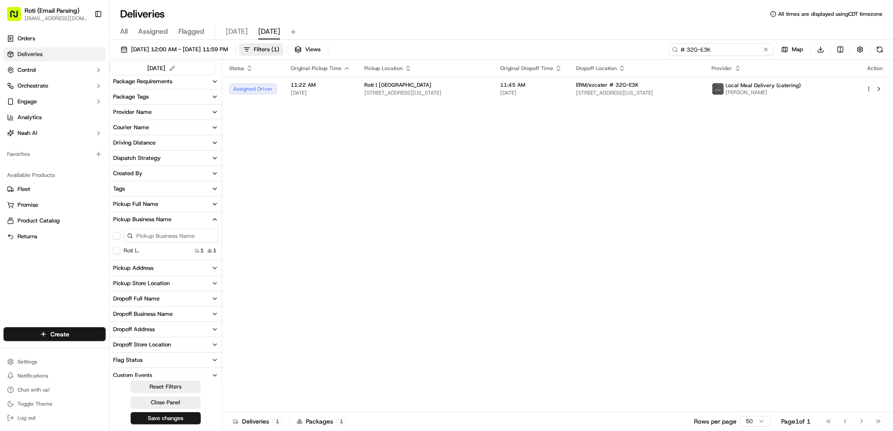
drag, startPoint x: 721, startPoint y: 52, endPoint x: 632, endPoint y: 48, distance: 88.6
click at [656, 48] on div "09/17/2025 12:00 AM - 09/17/2025 11:59 PM Filters ( 1 ) Views # 32G-E3K Map Dow…" at bounding box center [501, 51] width 783 height 16
paste input "# 3J4-J2F"
type input "# 3J4-J2F"
drag, startPoint x: 723, startPoint y: 53, endPoint x: 493, endPoint y: 30, distance: 231.2
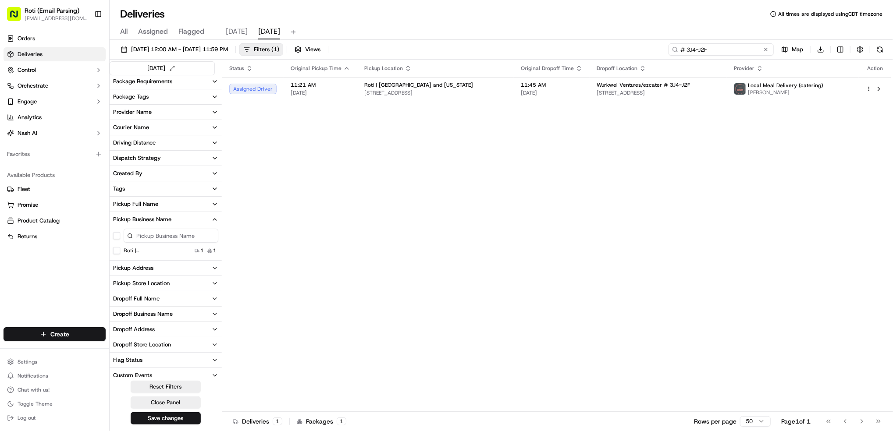
click at [558, 37] on div "Deliveries All times are displayed using CDT timezone All Assigned Flagged toda…" at bounding box center [501, 215] width 783 height 431
paste input "# 1MW-PF0"
type input "# 1MW-PF0"
drag, startPoint x: 723, startPoint y: 52, endPoint x: 443, endPoint y: 30, distance: 280.9
click at [665, 46] on div "09/17/2025 12:00 AM - 09/17/2025 11:59 PM Filters ( 1 ) Views # 1MW-PF0 Map Dow…" at bounding box center [501, 51] width 783 height 16
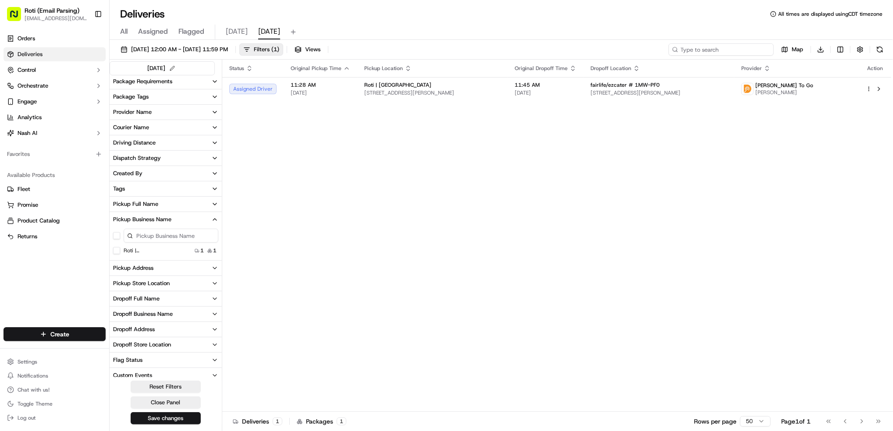
paste input "# RE7-GVX"
type input "# RE7-GVX"
drag, startPoint x: 720, startPoint y: 47, endPoint x: 244, endPoint y: 5, distance: 477.9
click at [620, 49] on div "09/17/2025 12:00 AM - 09/17/2025 11:59 PM Filters ( 1 ) Views # RE7-GVX Map Dow…" at bounding box center [501, 51] width 783 height 16
paste input "# E7E-XZ3"
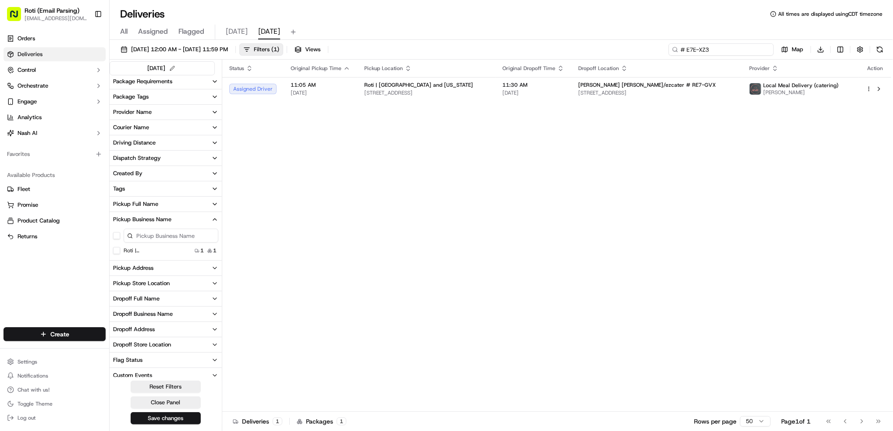
type input "# E7E-XZ3"
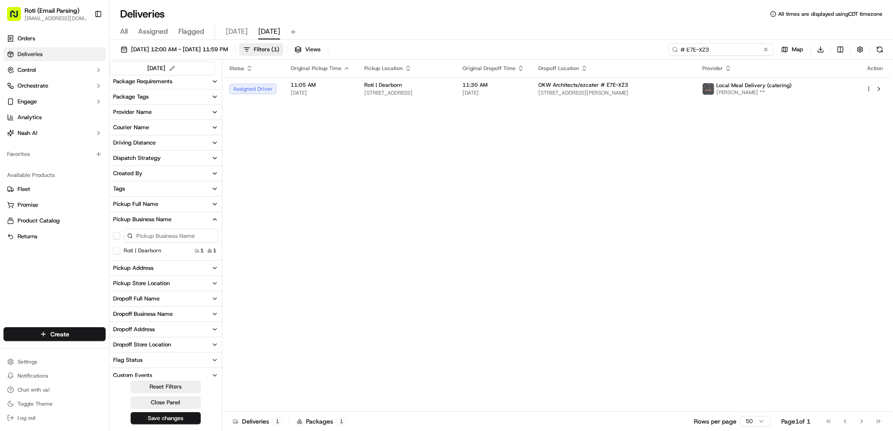
drag, startPoint x: 719, startPoint y: 50, endPoint x: 404, endPoint y: 31, distance: 315.8
click at [637, 50] on div "09/17/2025 12:00 AM - 09/17/2025 11:59 PM Filters ( 1 ) Views # E7E-XZ3 Map Dow…" at bounding box center [501, 51] width 783 height 16
paste input "# 5C2-5RG"
type input "# 5C2-5RG"
drag, startPoint x: 660, startPoint y: 53, endPoint x: 381, endPoint y: 50, distance: 278.8
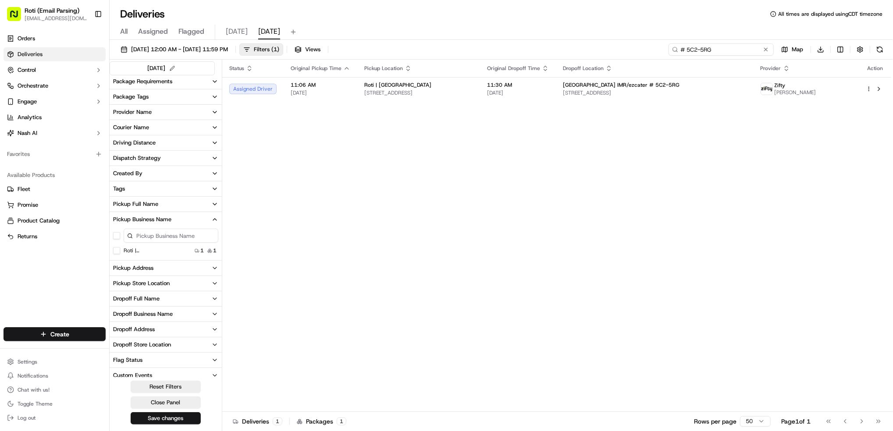
click at [487, 53] on div "09/17/2025 12:00 AM - 09/17/2025 11:59 PM Filters ( 1 ) Views # 5C2-5RG Map Dow…" at bounding box center [501, 51] width 783 height 16
paste input "# W19-1YF"
type input "# W19-1YF"
drag, startPoint x: 724, startPoint y: 50, endPoint x: 653, endPoint y: 54, distance: 70.7
click at [673, 53] on input "# W19-1YF" at bounding box center [720, 49] width 105 height 12
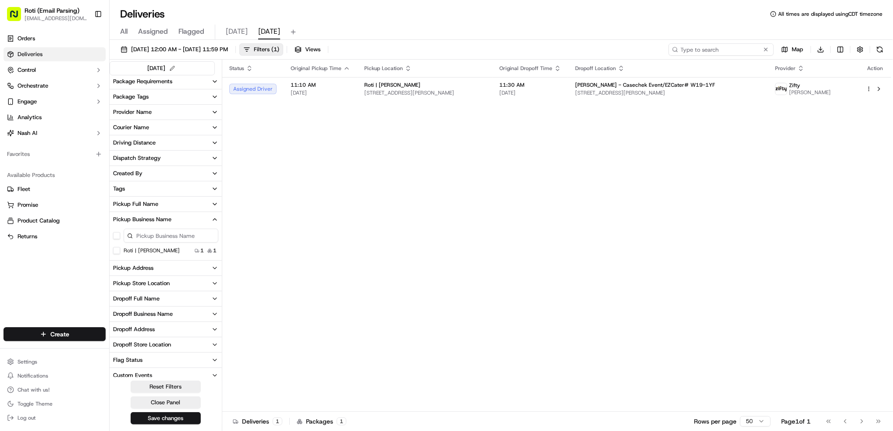
paste input "# AUX-MKU"
type input "# AUX-MKU"
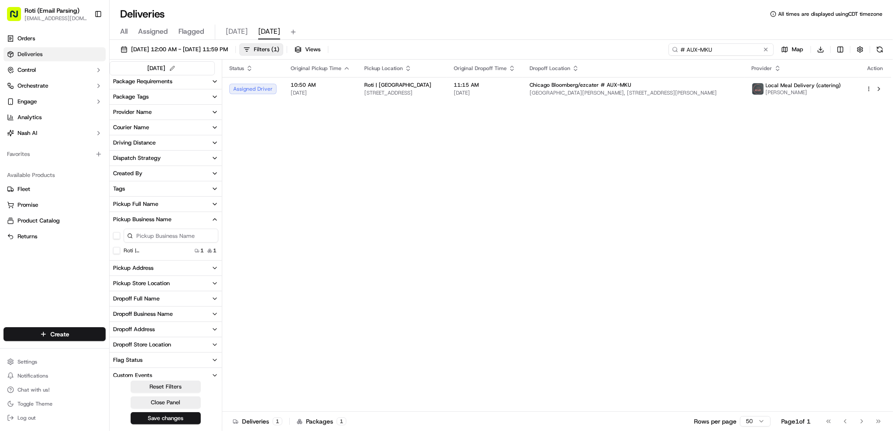
drag, startPoint x: 677, startPoint y: 46, endPoint x: 617, endPoint y: 46, distance: 60.1
click at [617, 46] on div "09/17/2025 12:00 AM - 09/17/2025 11:59 PM Filters ( 1 ) Views # AUX-MKU Map Dow…" at bounding box center [501, 51] width 783 height 16
paste input "# 1JV-XZU"
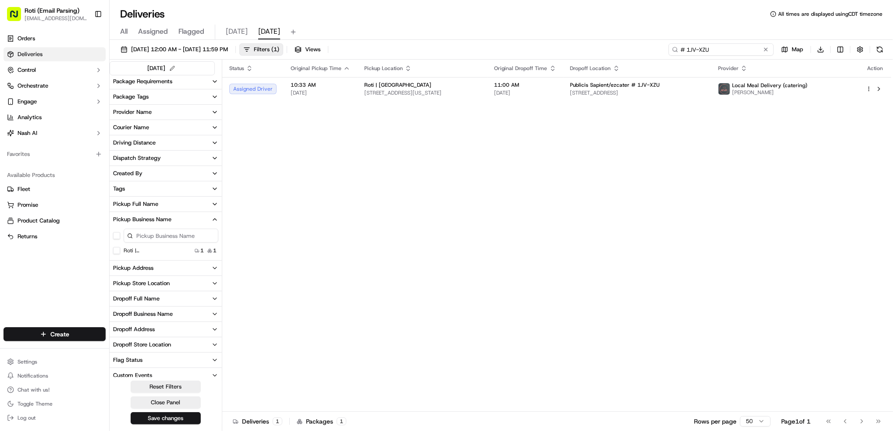
type input "# 1JV-XZU"
drag, startPoint x: 712, startPoint y: 50, endPoint x: 410, endPoint y: 41, distance: 302.1
click at [653, 50] on div "09/17/2025 12:00 AM - 09/17/2025 11:59 PM Filters ( 1 ) Views # 1JV-XZU Map Dow…" at bounding box center [501, 51] width 783 height 16
paste input "# 50A-9W8"
type input "# 50A-9W8"
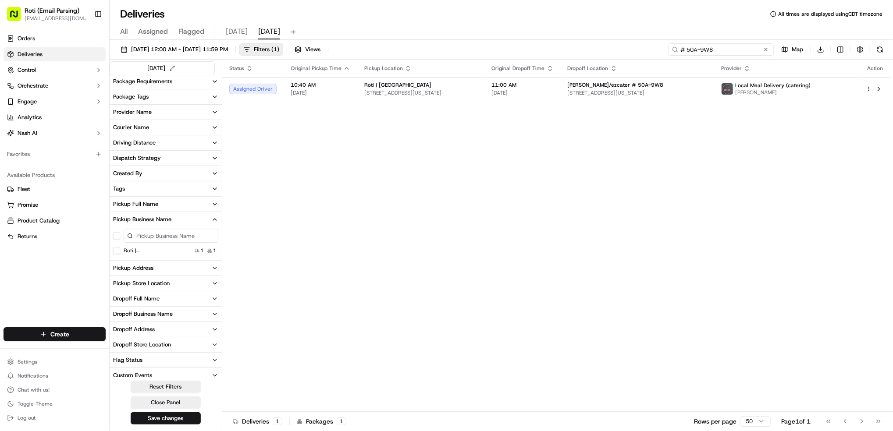
click at [634, 46] on div "09/17/2025 12:00 AM - 09/17/2025 11:59 PM Filters ( 1 ) Views # 50A-9W8 Map Dow…" at bounding box center [501, 51] width 783 height 16
paste input "# ZMY-8GT"
type input "# ZMY-8GT"
drag, startPoint x: 727, startPoint y: 47, endPoint x: 518, endPoint y: 39, distance: 209.2
click at [605, 41] on div "09/17/2025 12:00 AM - 09/17/2025 11:59 PM Filters ( 1 ) Views # ZMY-8GT Map Dow…" at bounding box center [501, 236] width 783 height 393
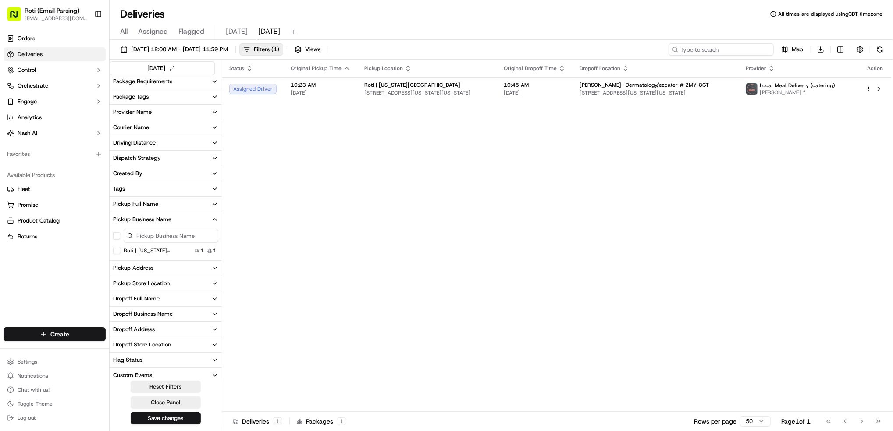
paste input "# A98-CUX"
type input "# A98-CUX"
drag, startPoint x: 724, startPoint y: 50, endPoint x: 316, endPoint y: 39, distance: 407.8
click at [600, 43] on div "09/17/2025 12:00 AM - 09/17/2025 11:59 PM Filters ( 1 ) Views # A98-CUX Map Dow…" at bounding box center [501, 51] width 783 height 16
paste input "# 2M6-CC3"
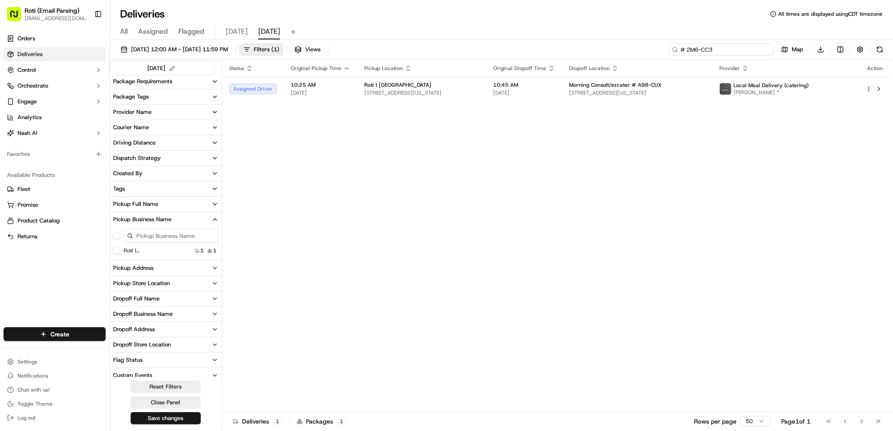
type input "# 2M6-CC3"
drag, startPoint x: 728, startPoint y: 50, endPoint x: 135, endPoint y: 22, distance: 592.8
click at [626, 50] on div "09/17/2025 12:00 AM - 09/17/2025 11:59 PM Filters ( 1 ) Views # 2M6-CC3 Map Dow…" at bounding box center [501, 51] width 783 height 16
paste input "# 8ZQ-2VH"
type input "# 8ZQ-2VH"
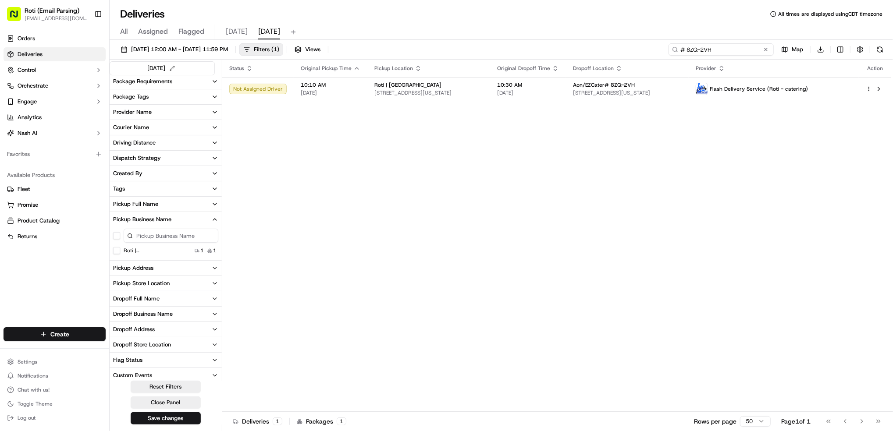
drag, startPoint x: 721, startPoint y: 49, endPoint x: 512, endPoint y: 37, distance: 209.9
click at [588, 39] on div "Deliveries All times are displayed using CDT timezone All Assigned Flagged toda…" at bounding box center [501, 215] width 783 height 431
paste input "# M5G-EX5"
type input "# M5G-EX5"
drag, startPoint x: 723, startPoint y: 49, endPoint x: 380, endPoint y: 71, distance: 344.3
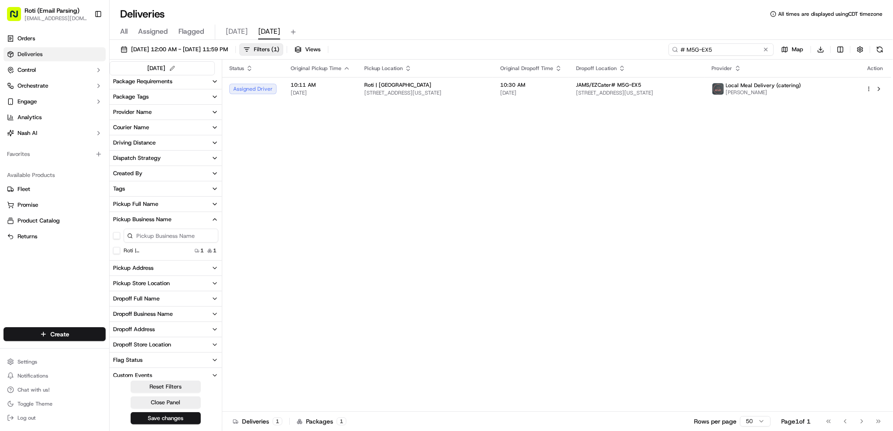
click at [525, 60] on div "09/17/2025 12:00 AM - 09/17/2025 11:59 PM Filters ( 1 ) Views # M5G-EX5 Map Dow…" at bounding box center [501, 236] width 783 height 393
paste input "# H66-7PX"
type input "# H66-7PX"
